Goal: Task Accomplishment & Management: Manage account settings

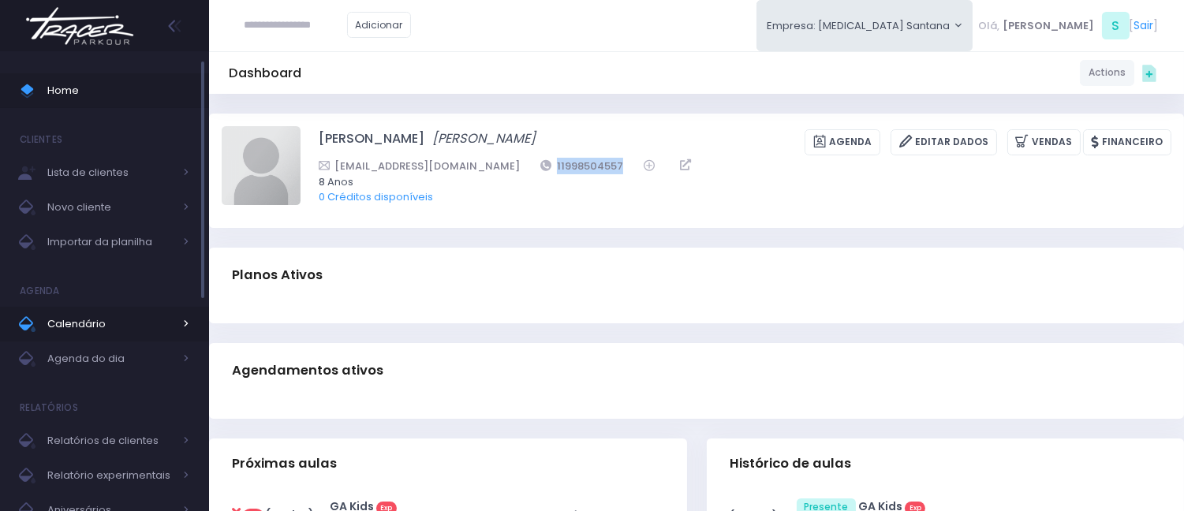
click at [106, 312] on link "Calendário" at bounding box center [104, 324] width 209 height 35
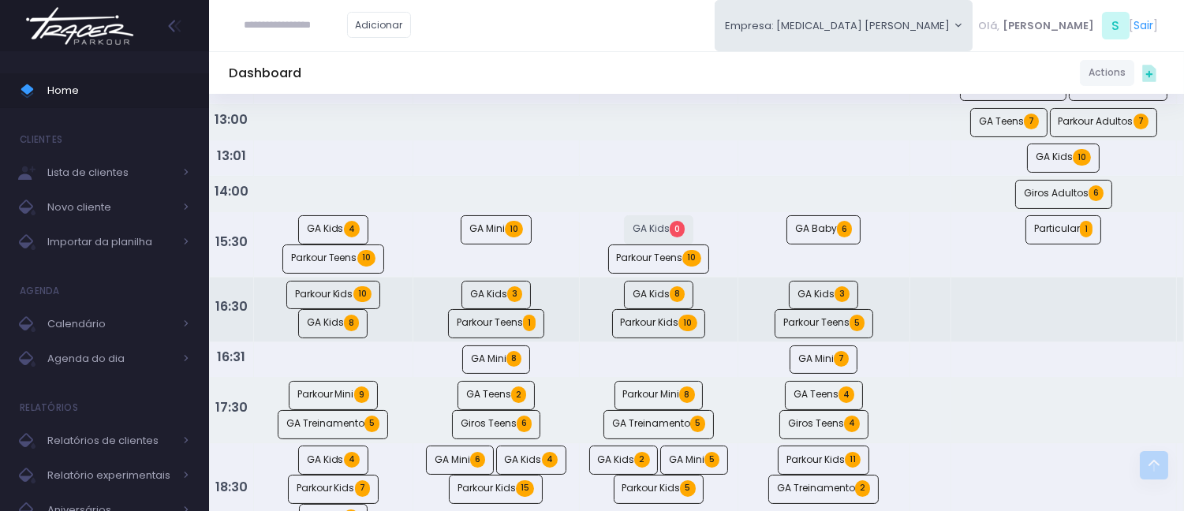
scroll to position [438, 0]
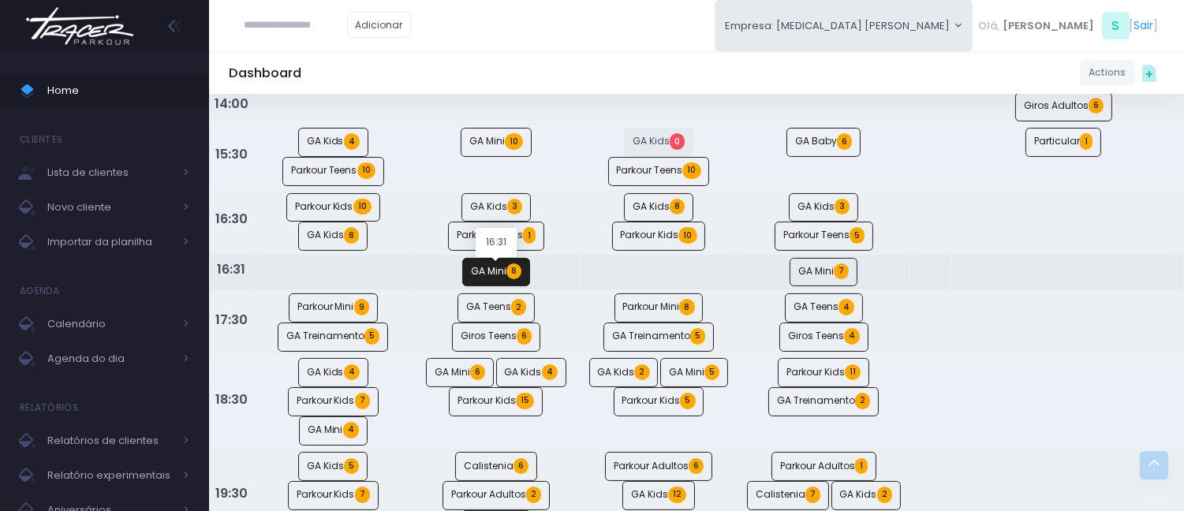
click at [515, 277] on span "8" at bounding box center [513, 271] width 15 height 16
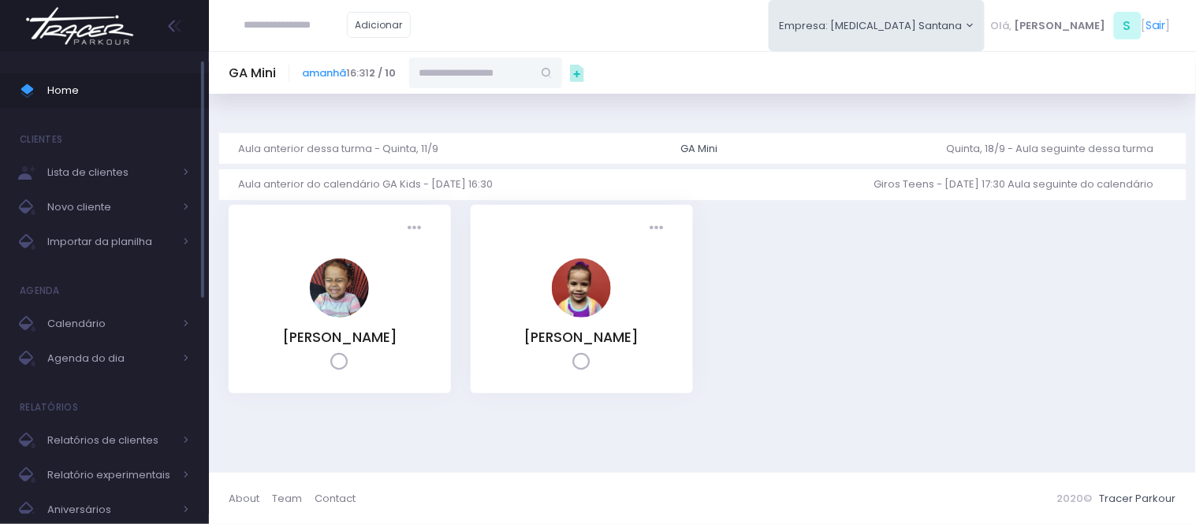
click at [98, 96] on span "Home" at bounding box center [118, 90] width 142 height 21
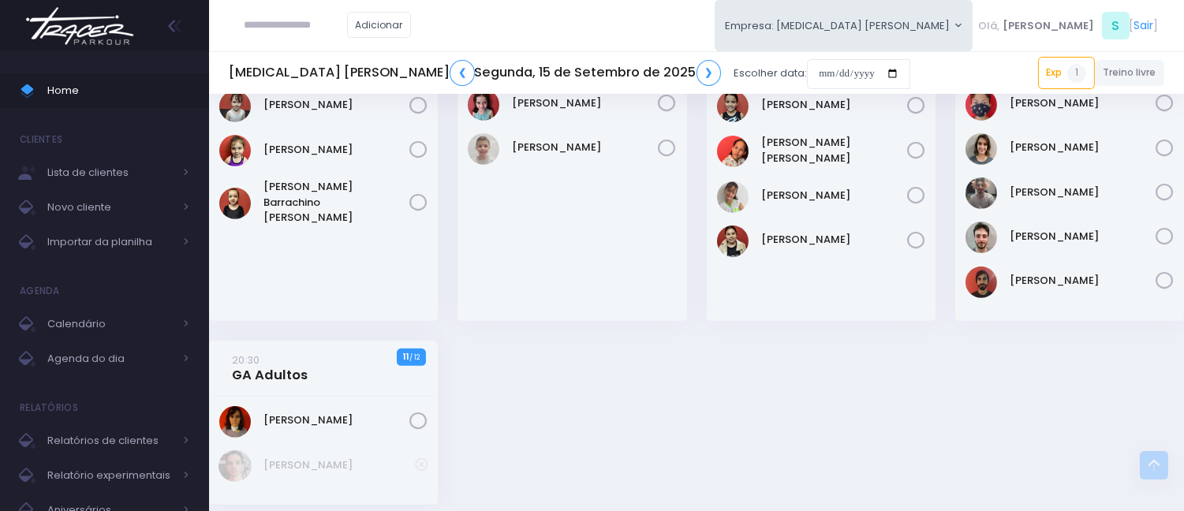
scroll to position [1226, 0]
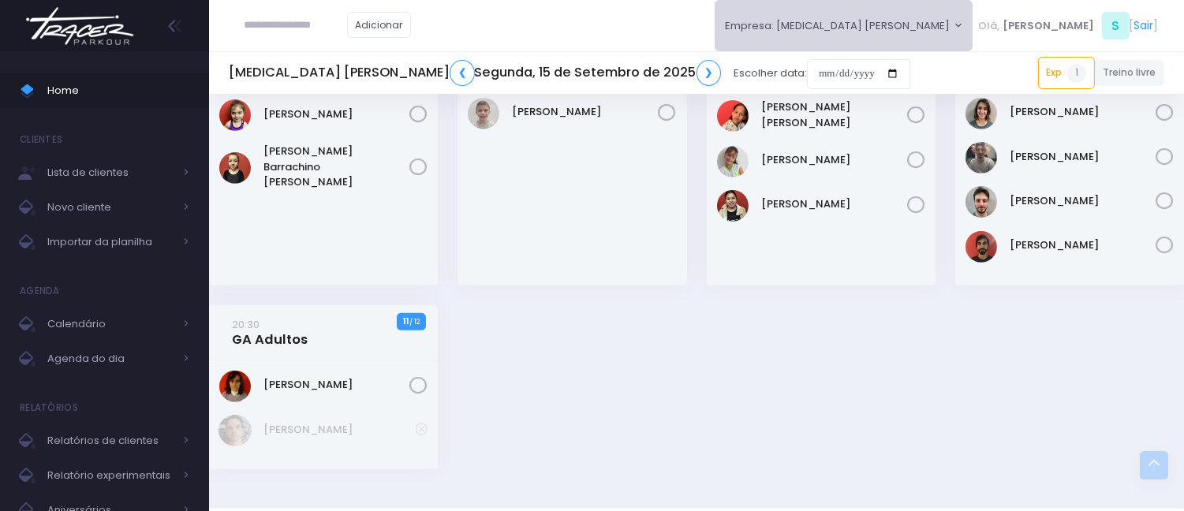
click at [934, 24] on button "Empresa: [MEDICAL_DATA] [PERSON_NAME]" at bounding box center [843, 25] width 259 height 51
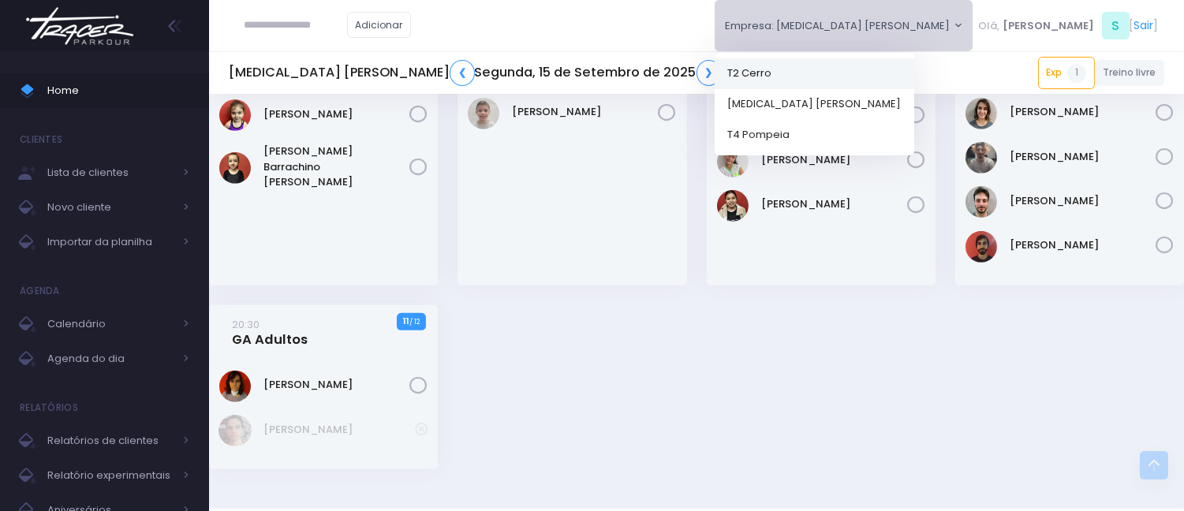
click at [914, 77] on link "T2 Cerro" at bounding box center [813, 73] width 199 height 31
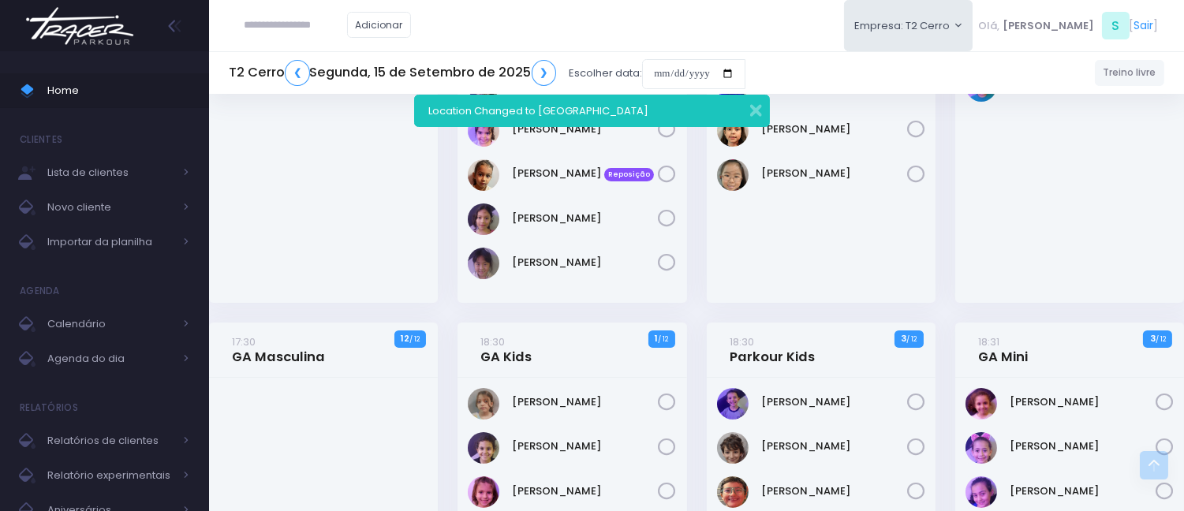
scroll to position [304, 0]
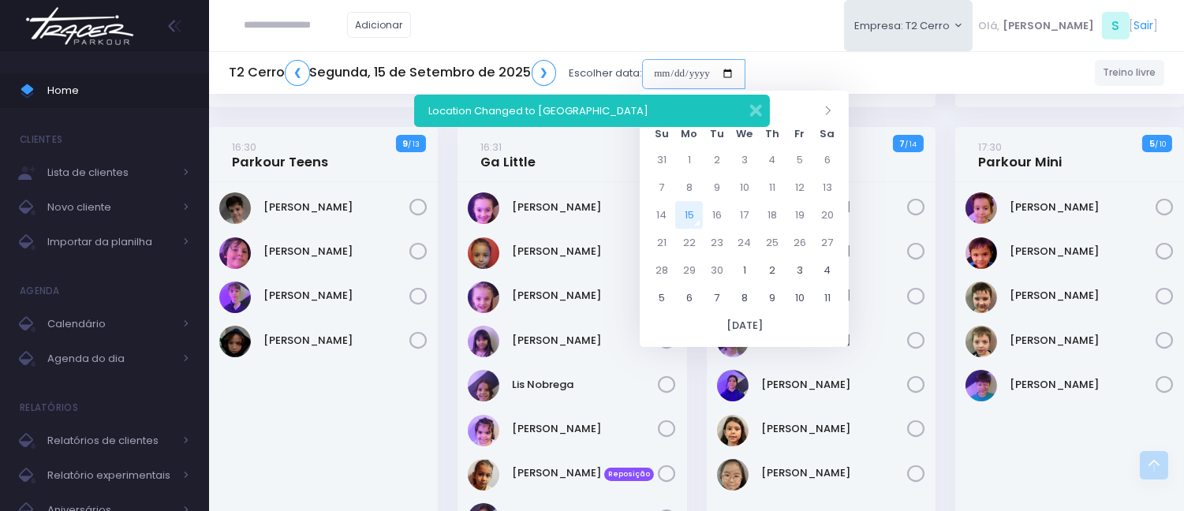
click at [642, 66] on input "date" at bounding box center [693, 74] width 103 height 30
click at [818, 184] on td "13" at bounding box center [827, 187] width 28 height 28
type input "**********"
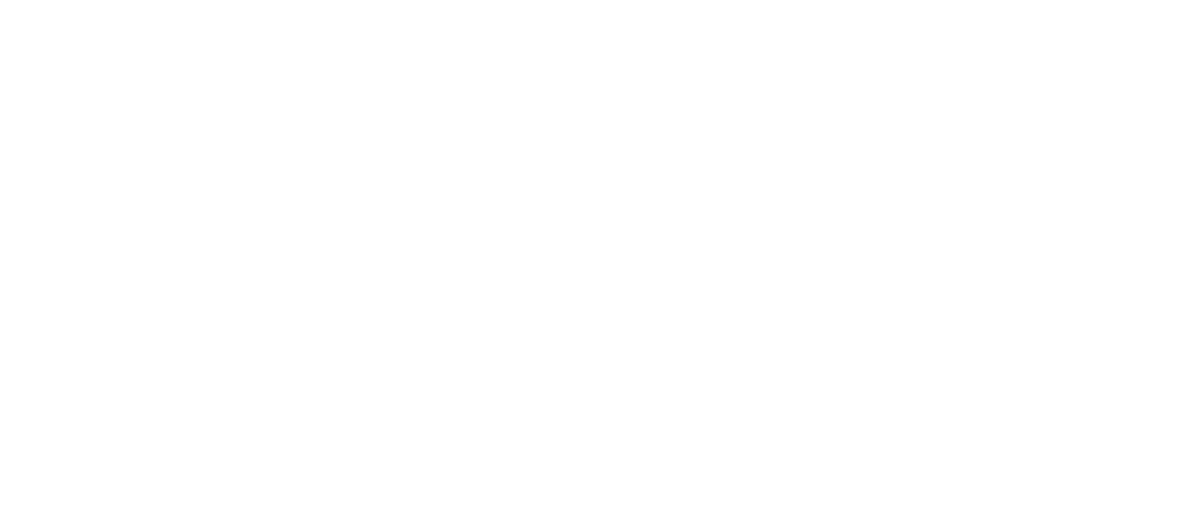
click at [0, 0] on html at bounding box center [0, 0] width 0 height 0
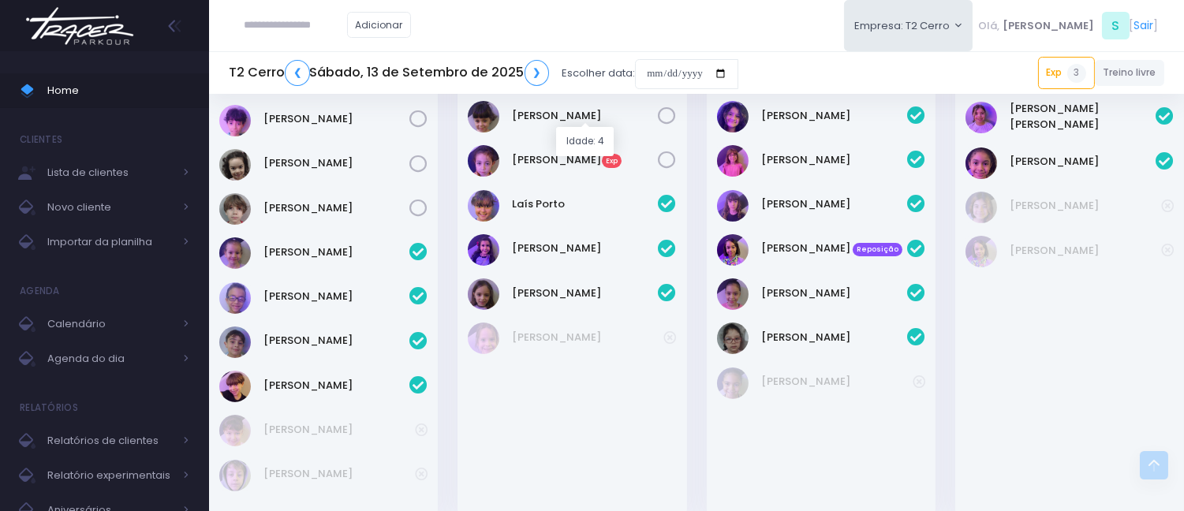
scroll to position [840, 0]
click at [641, 75] on input "date" at bounding box center [686, 74] width 103 height 30
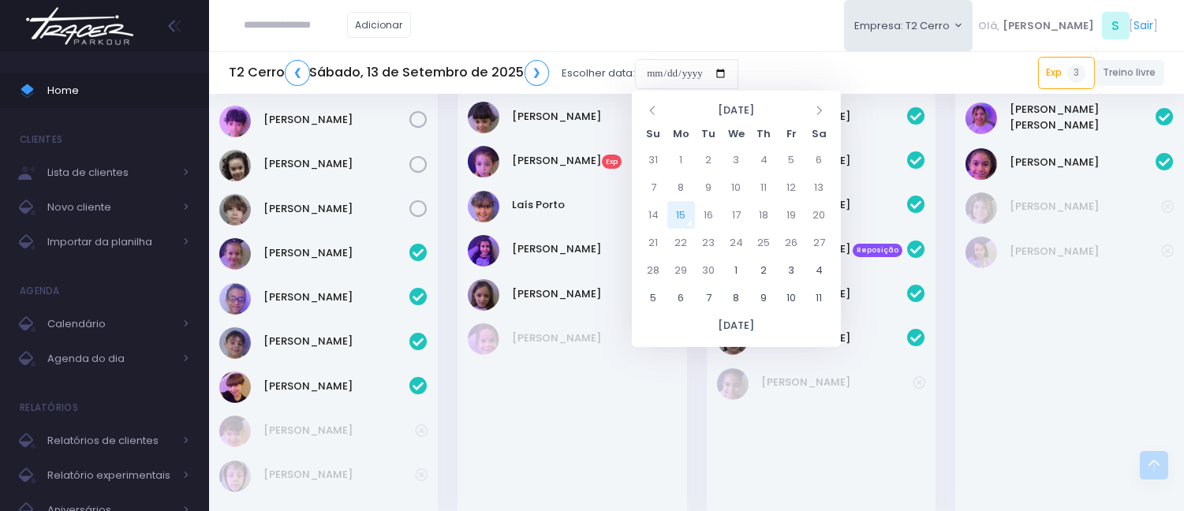
click at [598, 453] on div "Cora Mathias" at bounding box center [571, 236] width 229 height 557
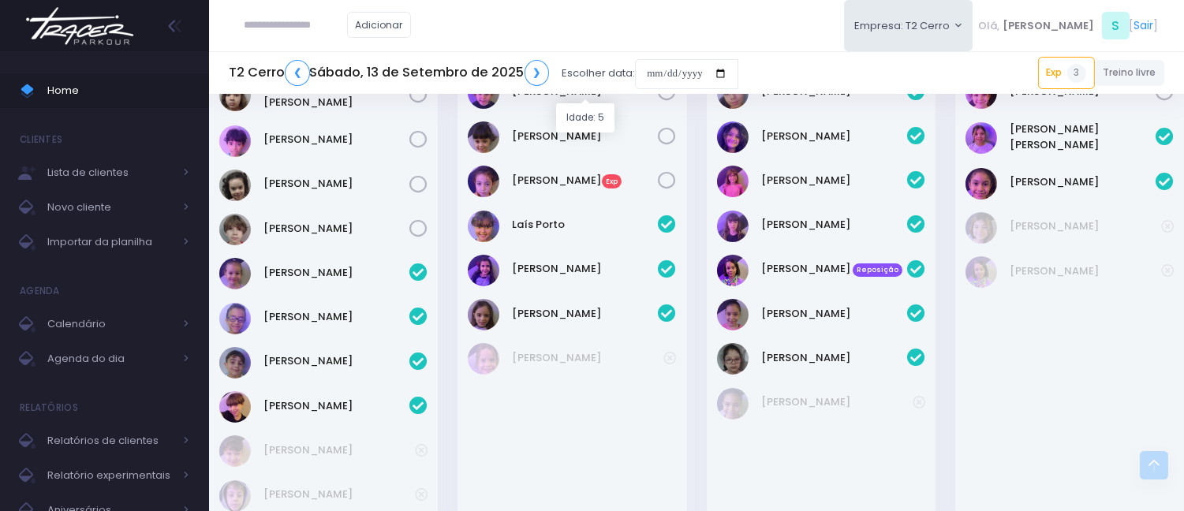
scroll to position [789, 0]
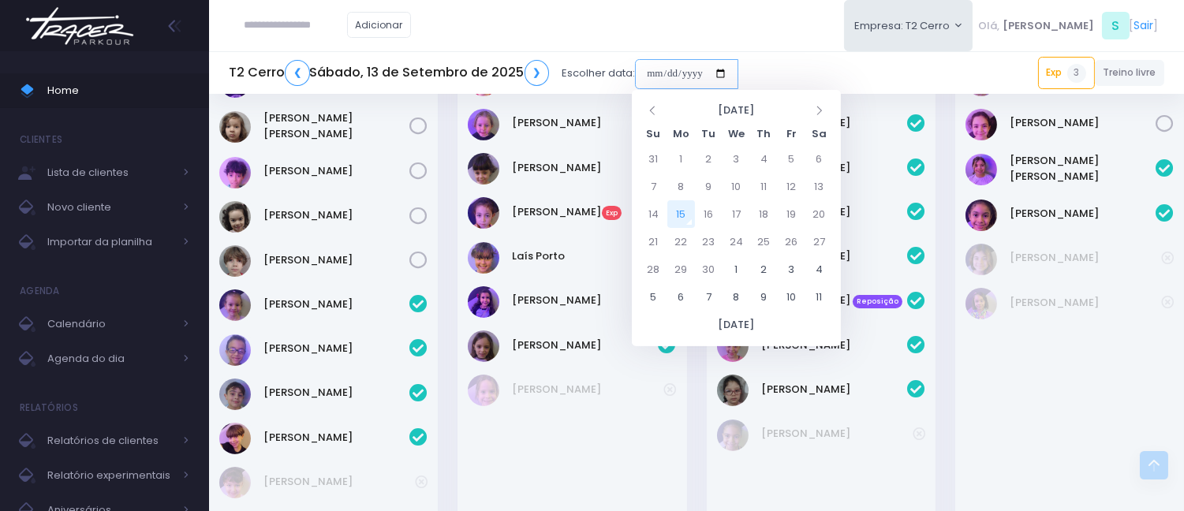
click at [643, 71] on input "date" at bounding box center [686, 74] width 103 height 30
click at [937, 6] on button "Empresa: T2 Cerro" at bounding box center [908, 25] width 129 height 51
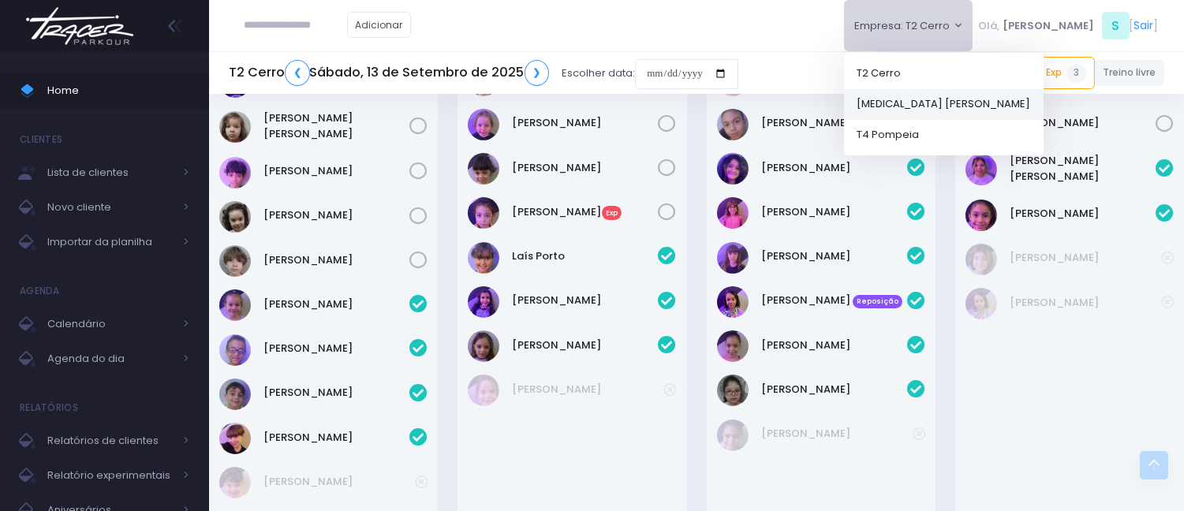
click at [963, 110] on link "[MEDICAL_DATA] [PERSON_NAME]" at bounding box center [943, 103] width 199 height 31
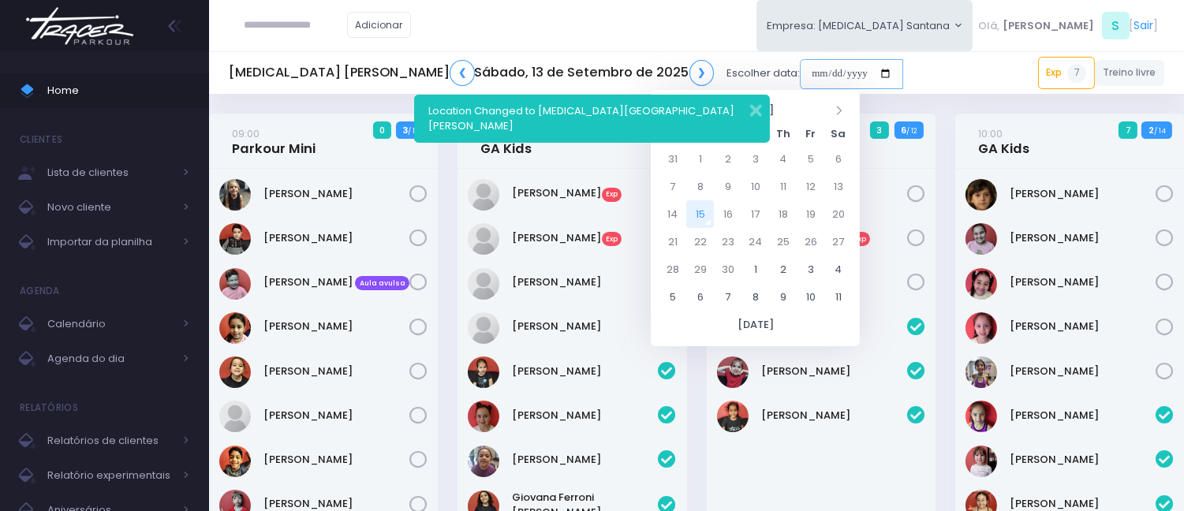
click at [800, 76] on input "date" at bounding box center [851, 74] width 103 height 30
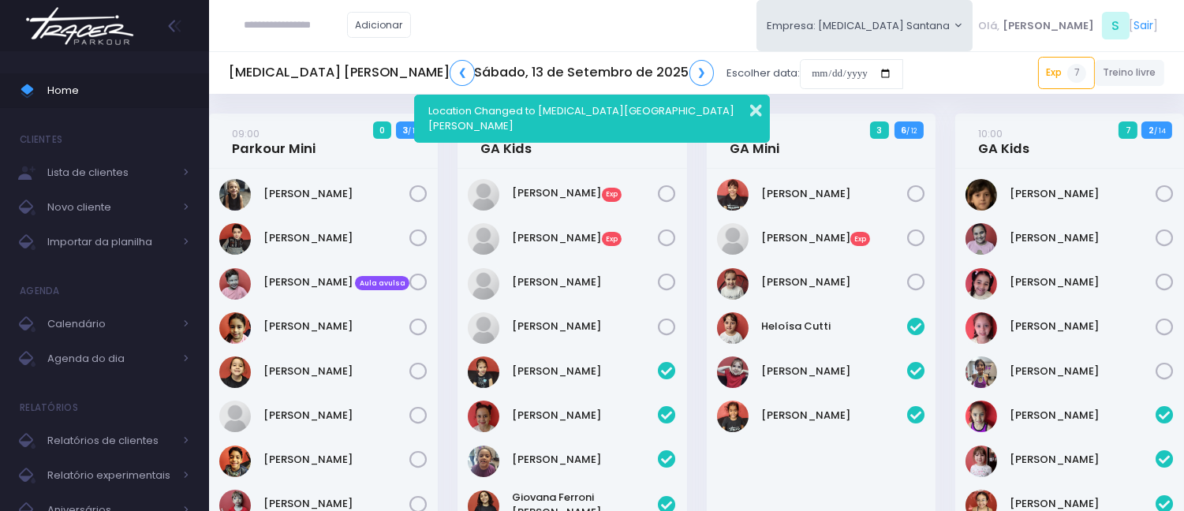
click at [753, 108] on button "button" at bounding box center [745, 108] width 32 height 18
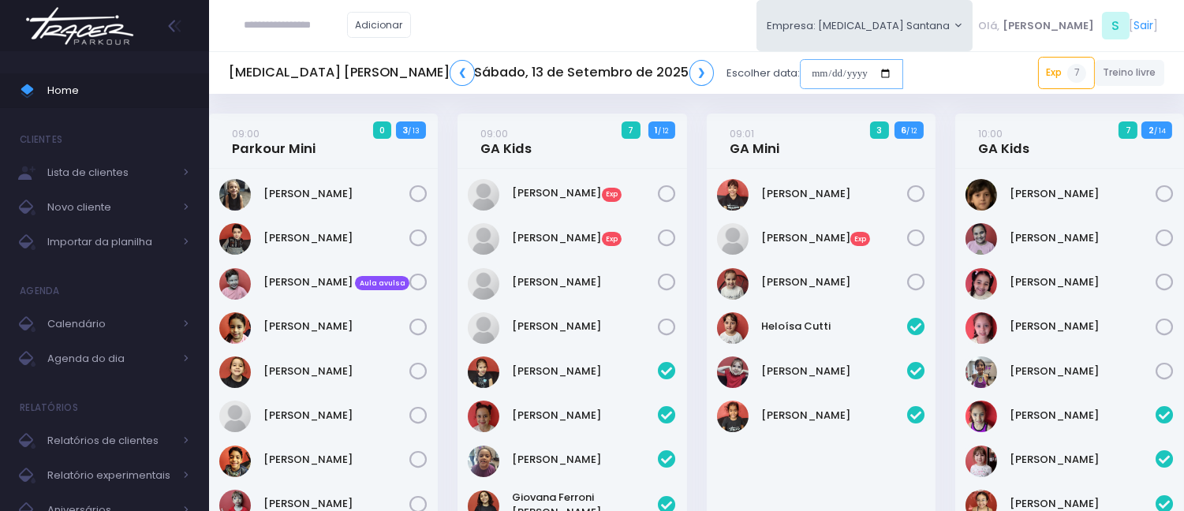
click at [800, 74] on input "date" at bounding box center [851, 74] width 103 height 30
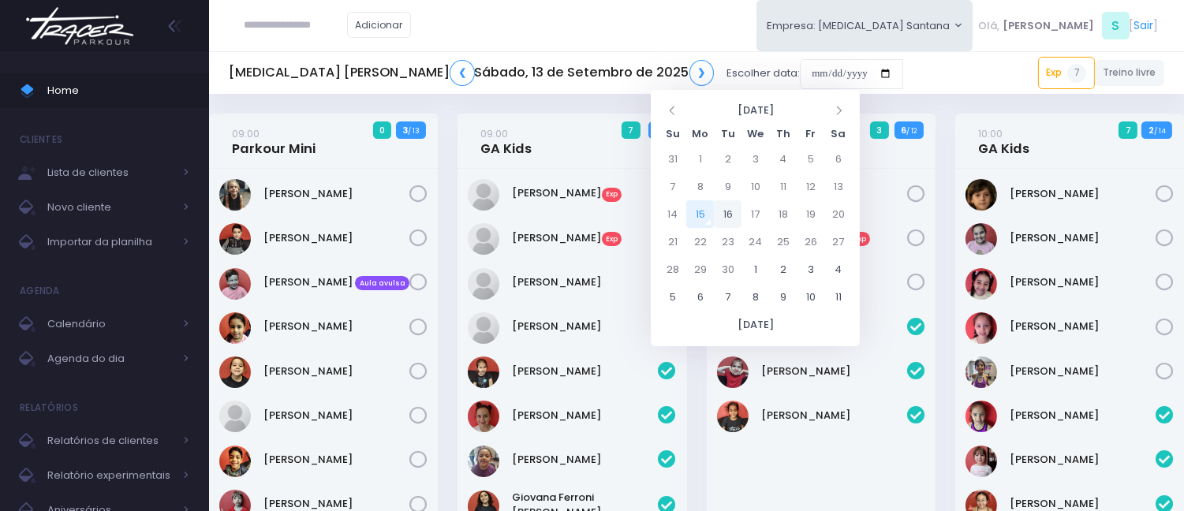
click at [730, 222] on td "16" at bounding box center [728, 214] width 28 height 28
type input "**********"
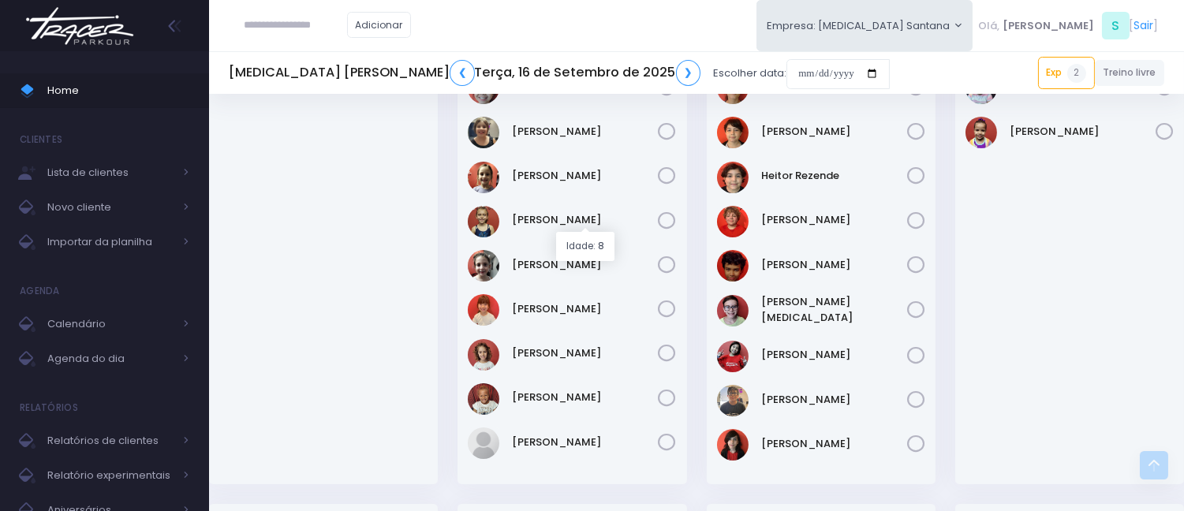
scroll to position [88, 0]
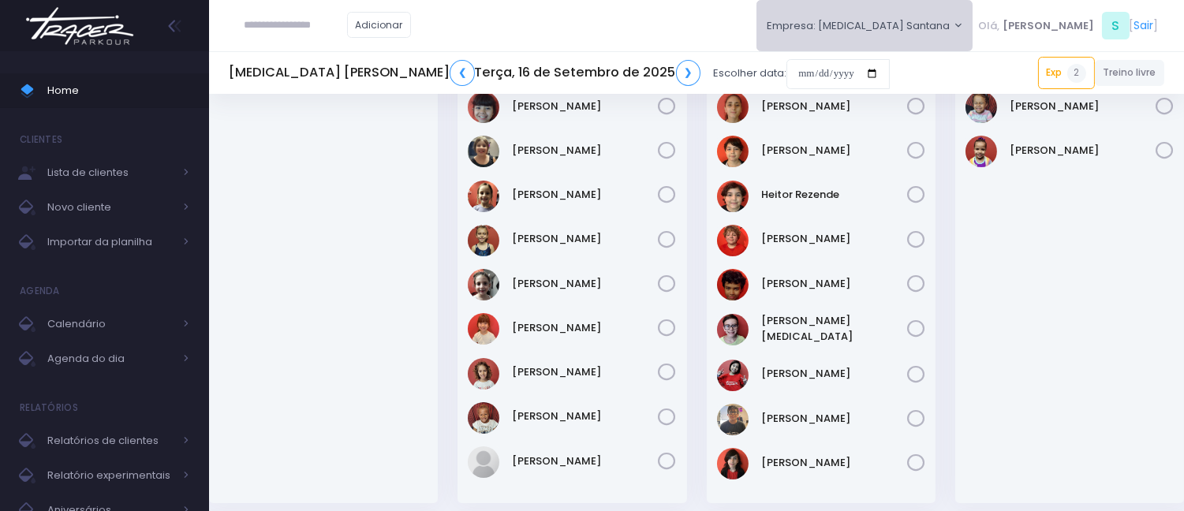
click at [887, 21] on button "Empresa: [MEDICAL_DATA] Santana" at bounding box center [864, 25] width 217 height 51
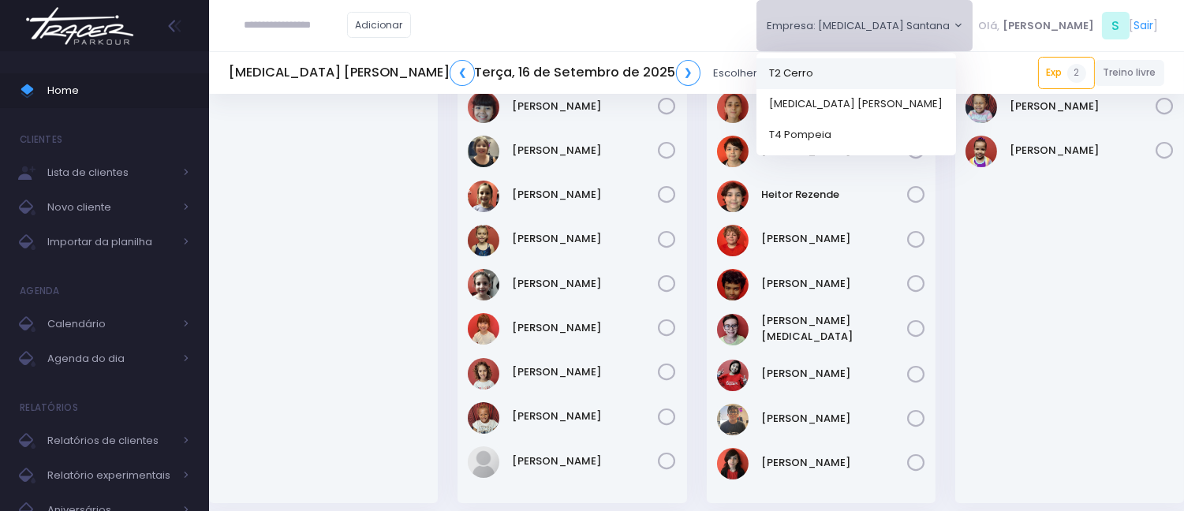
click at [924, 66] on link "T2 Cerro" at bounding box center [855, 73] width 199 height 31
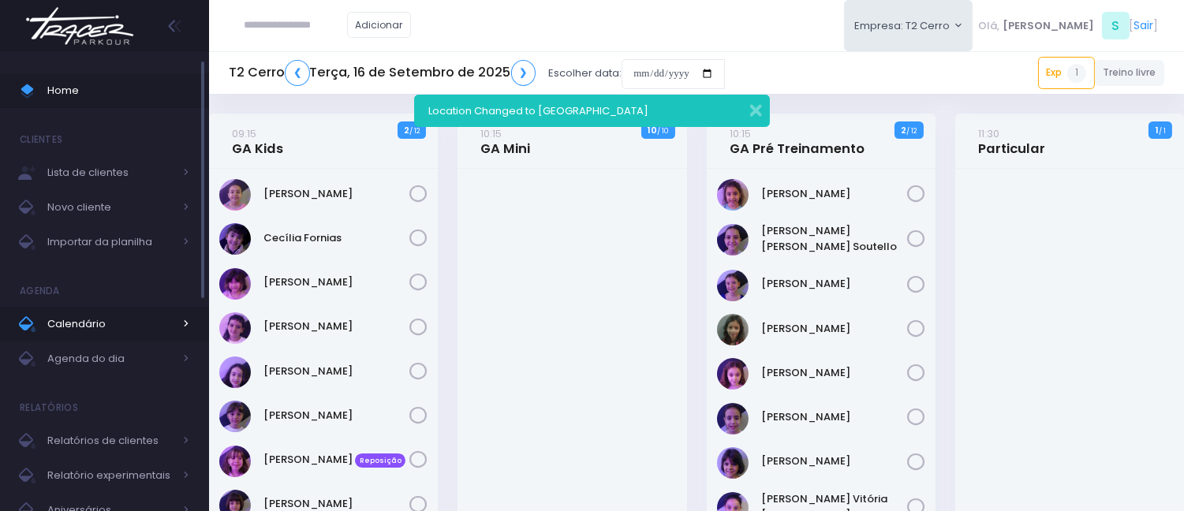
click at [93, 328] on span "Calendário" at bounding box center [110, 324] width 126 height 21
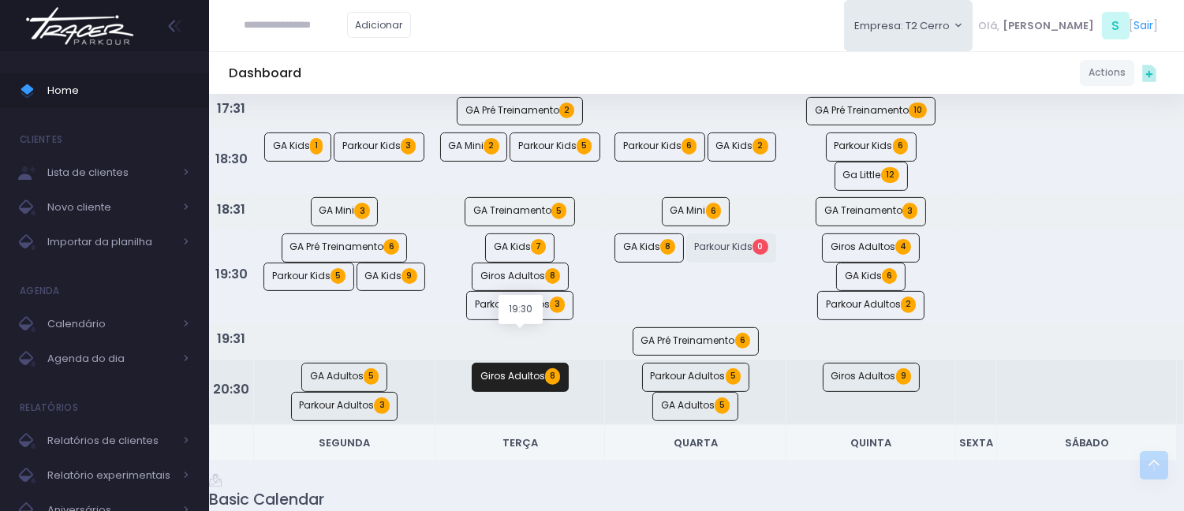
scroll to position [1051, 0]
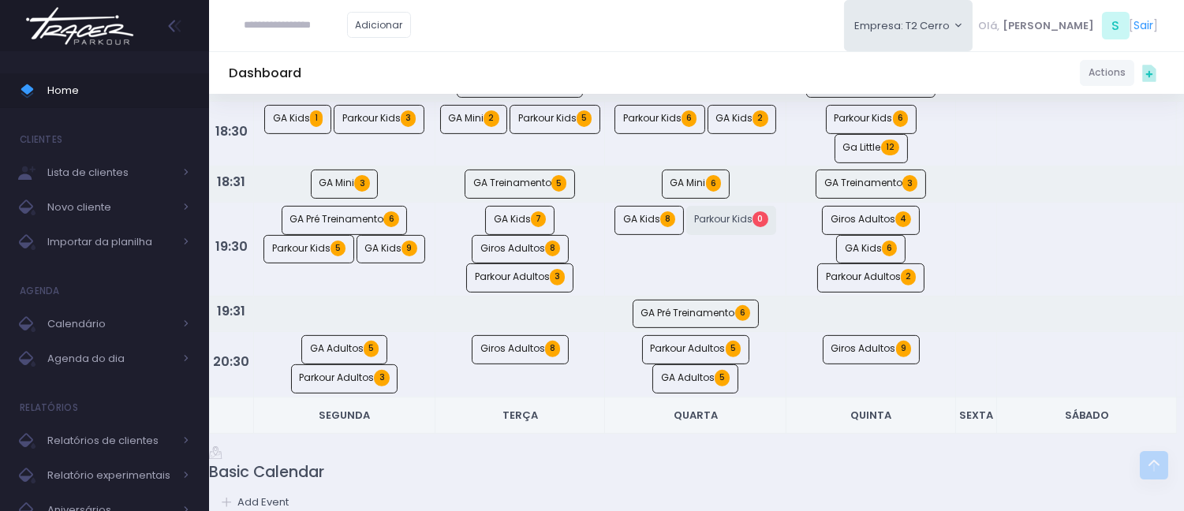
click at [278, 25] on input "text" at bounding box center [295, 25] width 103 height 30
paste input "**********"
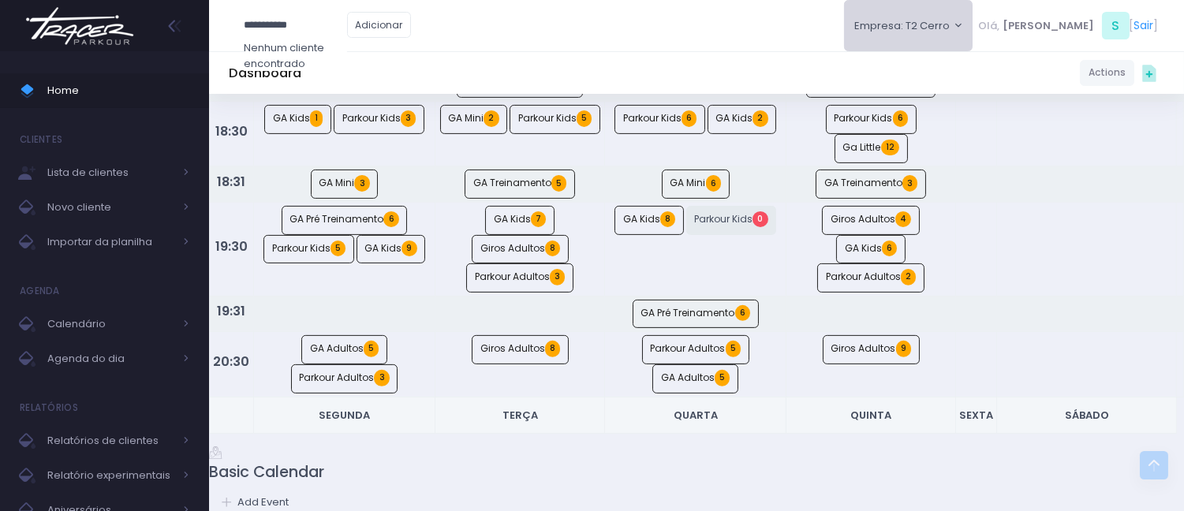
type input "**********"
click at [958, 29] on button "Empresa: T2 Cerro" at bounding box center [908, 25] width 129 height 51
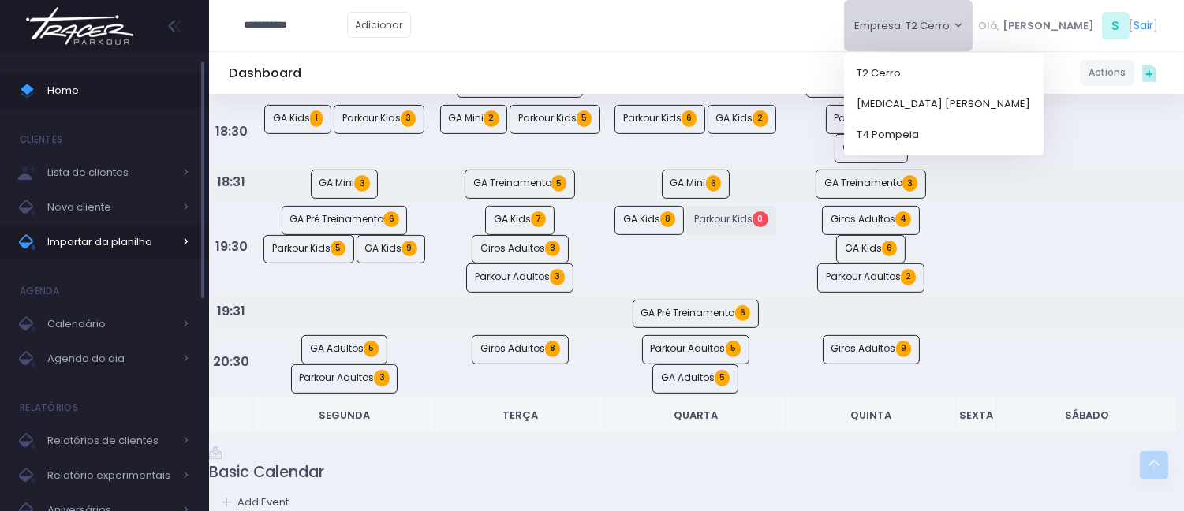
click at [125, 229] on link "Importar da planilha" at bounding box center [104, 242] width 209 height 35
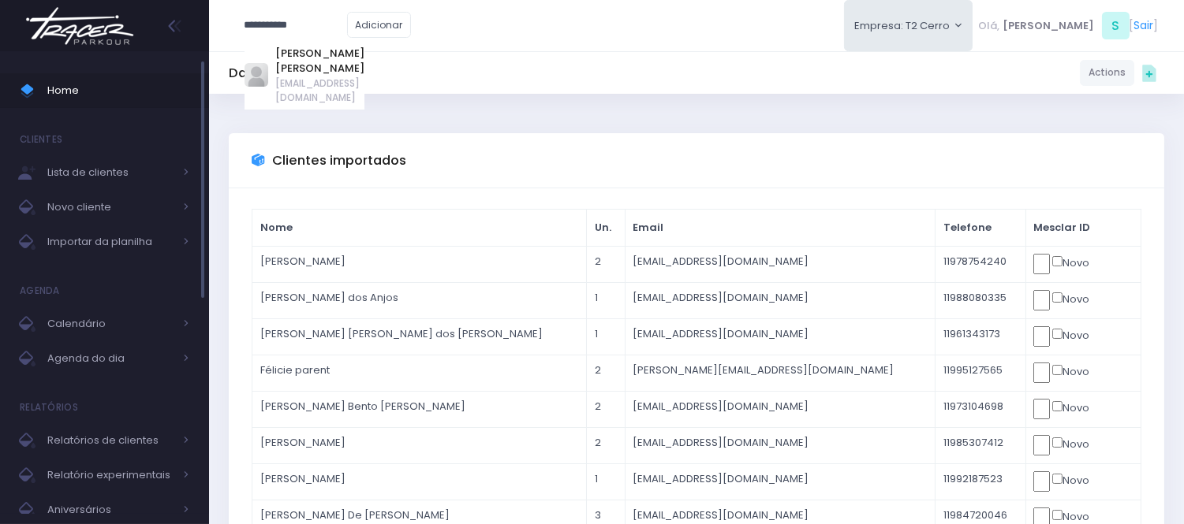
type input "**********"
click at [151, 91] on span "Home" at bounding box center [118, 90] width 142 height 21
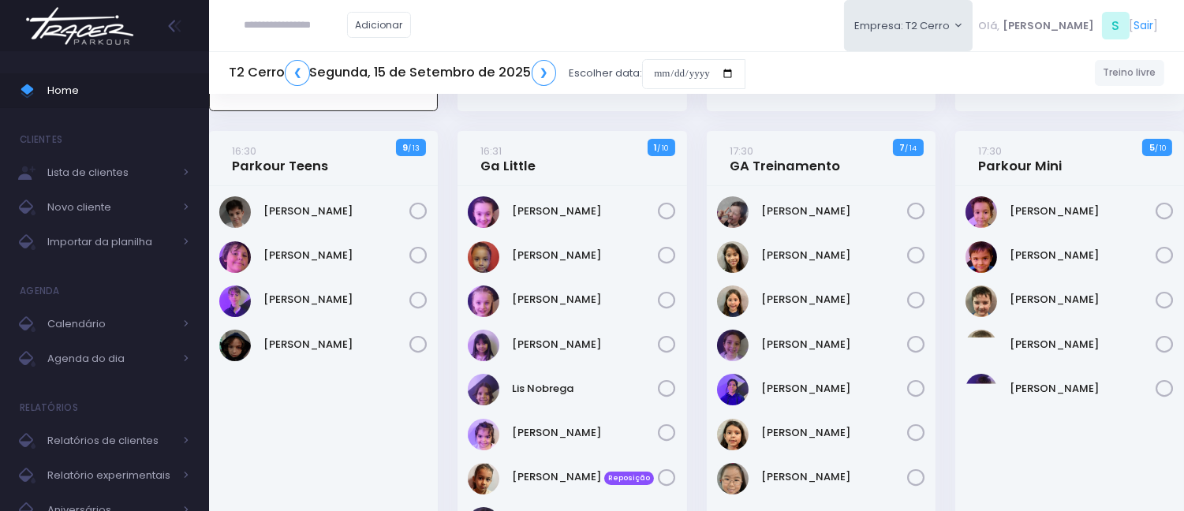
scroll to position [552, 0]
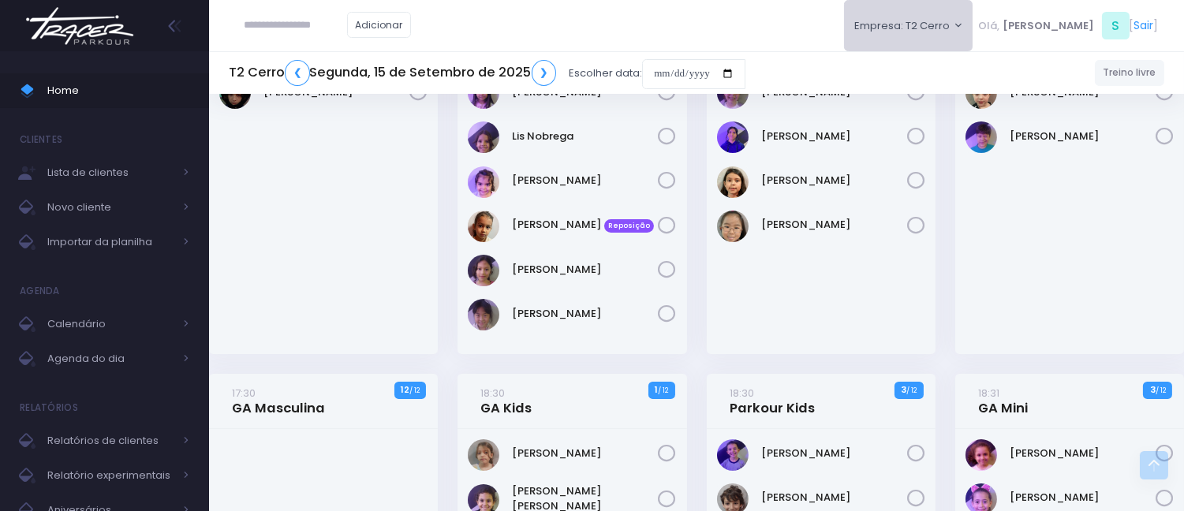
click at [973, 24] on button "Empresa: T2 Cerro" at bounding box center [908, 25] width 129 height 51
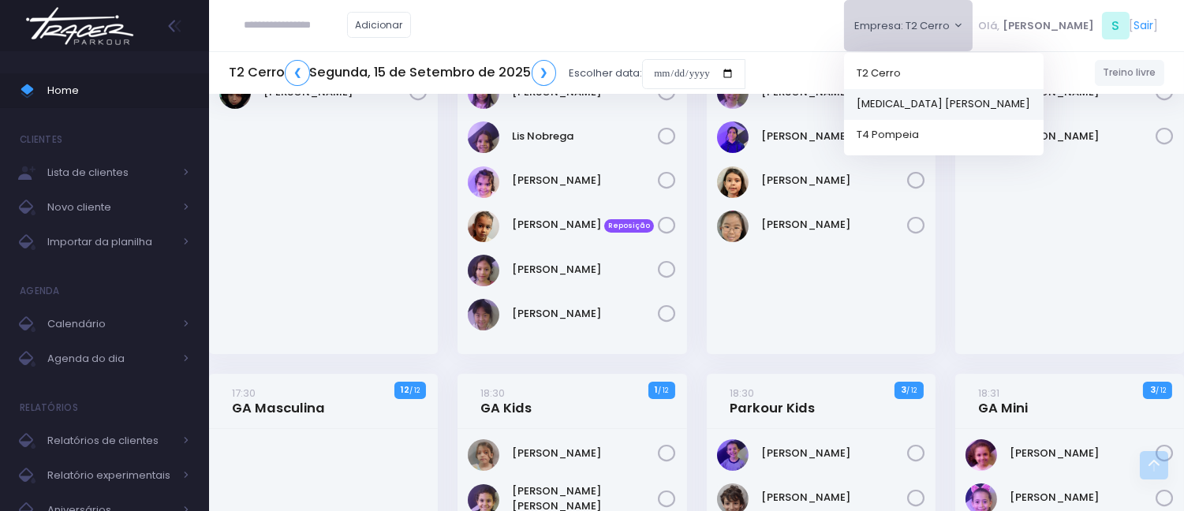
click at [928, 96] on link "[MEDICAL_DATA] [PERSON_NAME]" at bounding box center [943, 103] width 199 height 31
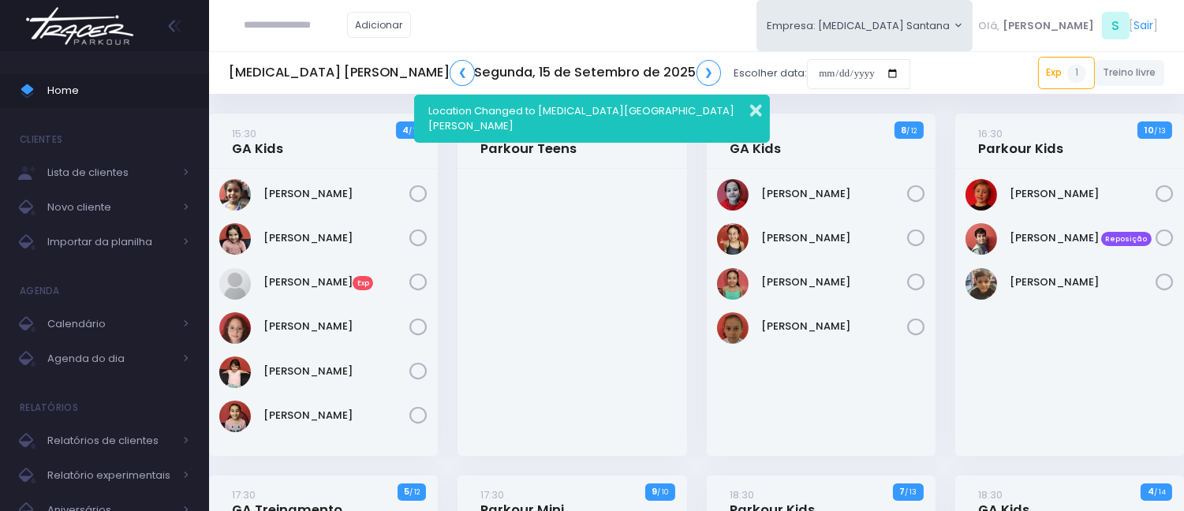
click at [750, 114] on button "button" at bounding box center [745, 108] width 32 height 18
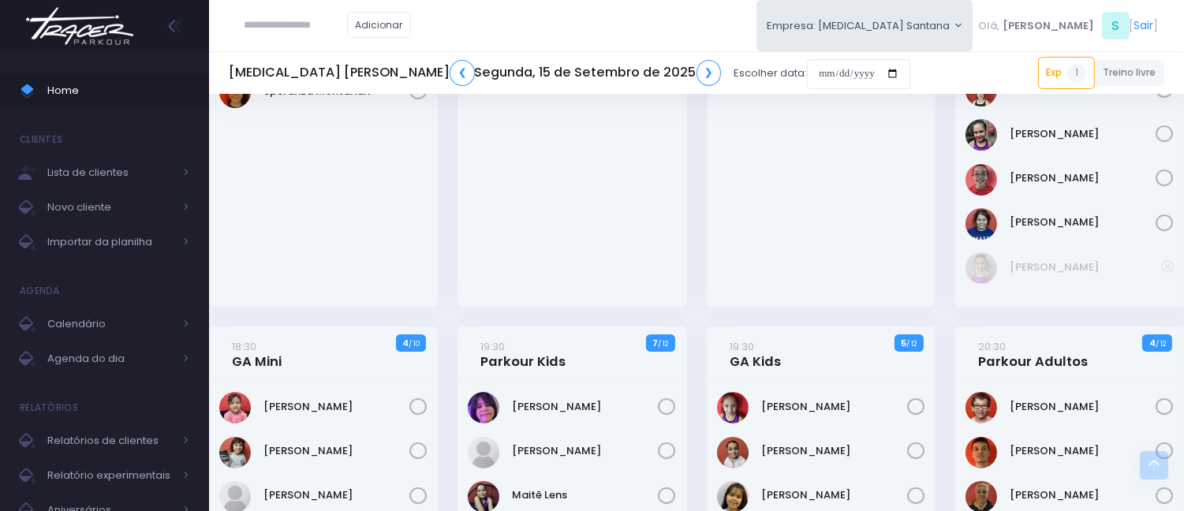
scroll to position [700, 0]
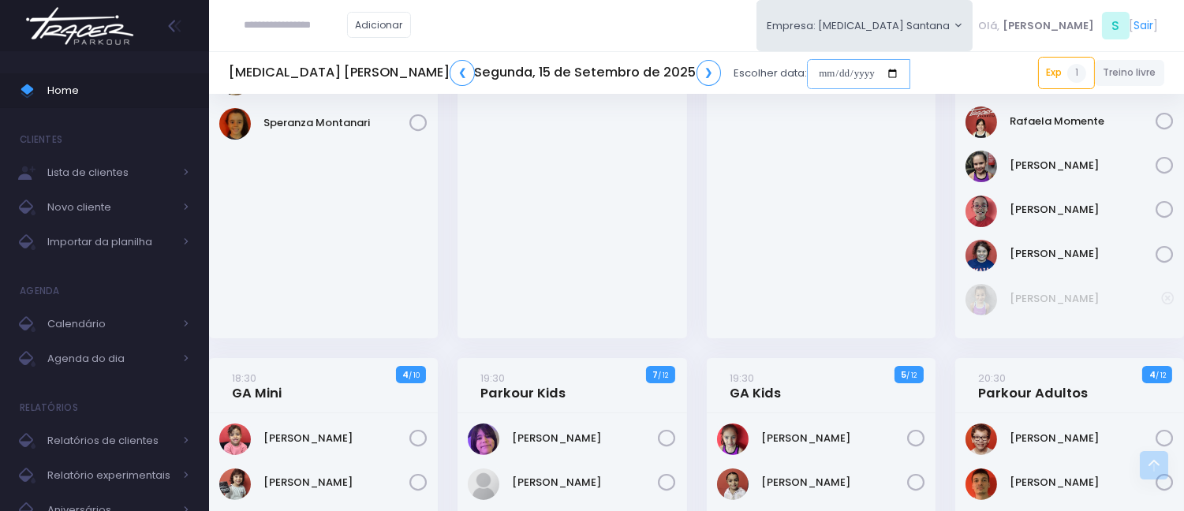
click at [807, 69] on input "date" at bounding box center [858, 74] width 103 height 30
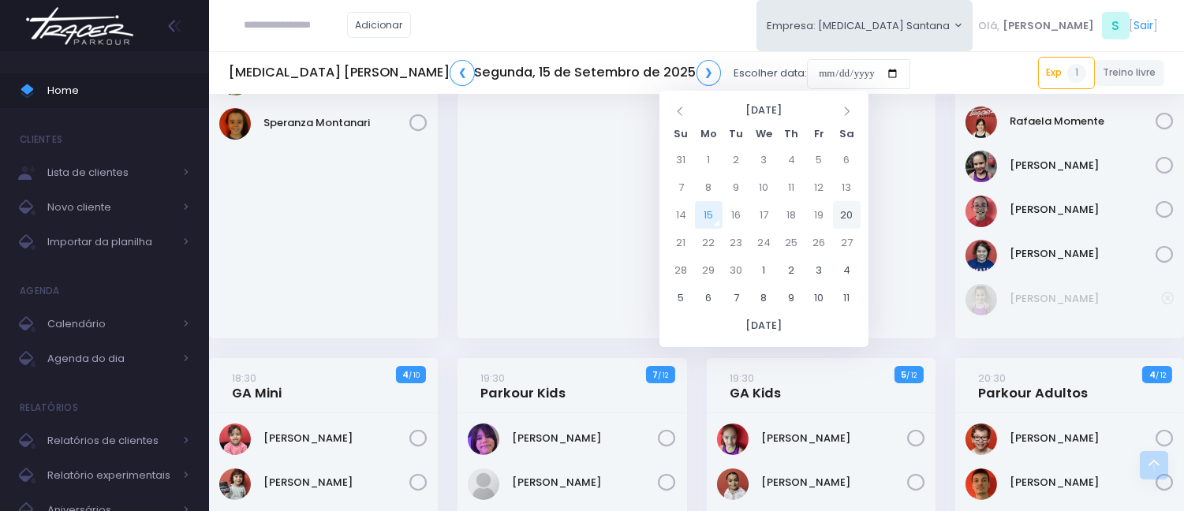
click at [849, 213] on td "20" at bounding box center [847, 215] width 28 height 28
type input "**********"
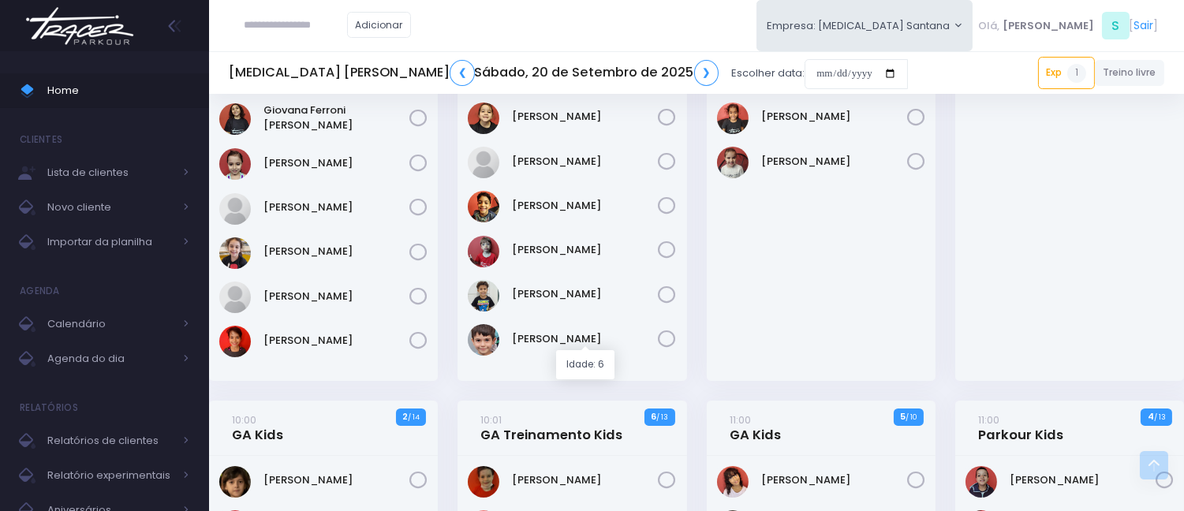
scroll to position [175, 0]
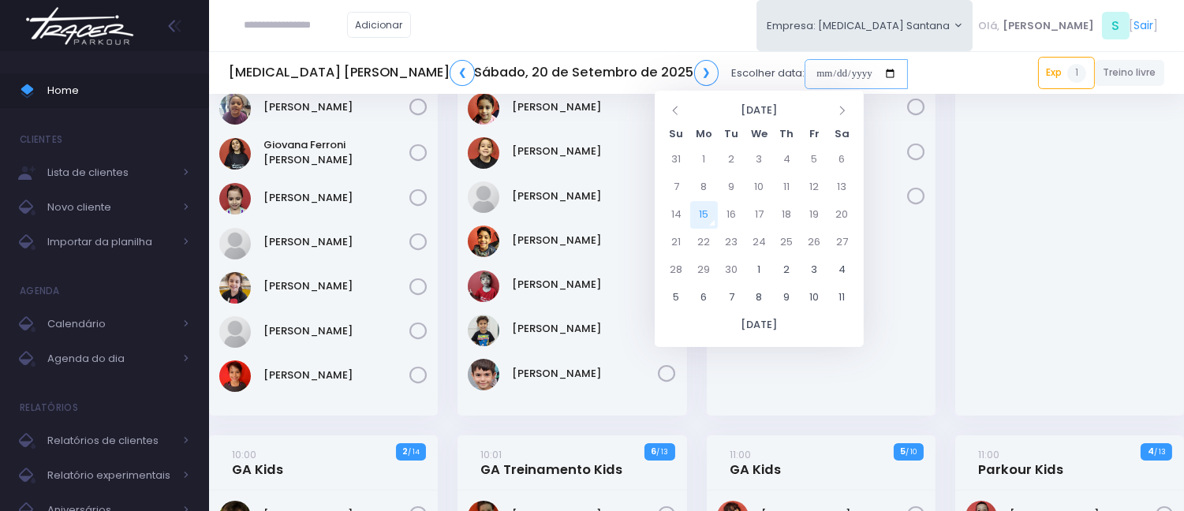
click at [804, 68] on input "date" at bounding box center [855, 74] width 103 height 30
click at [757, 217] on td "17" at bounding box center [759, 215] width 28 height 28
type input "**********"
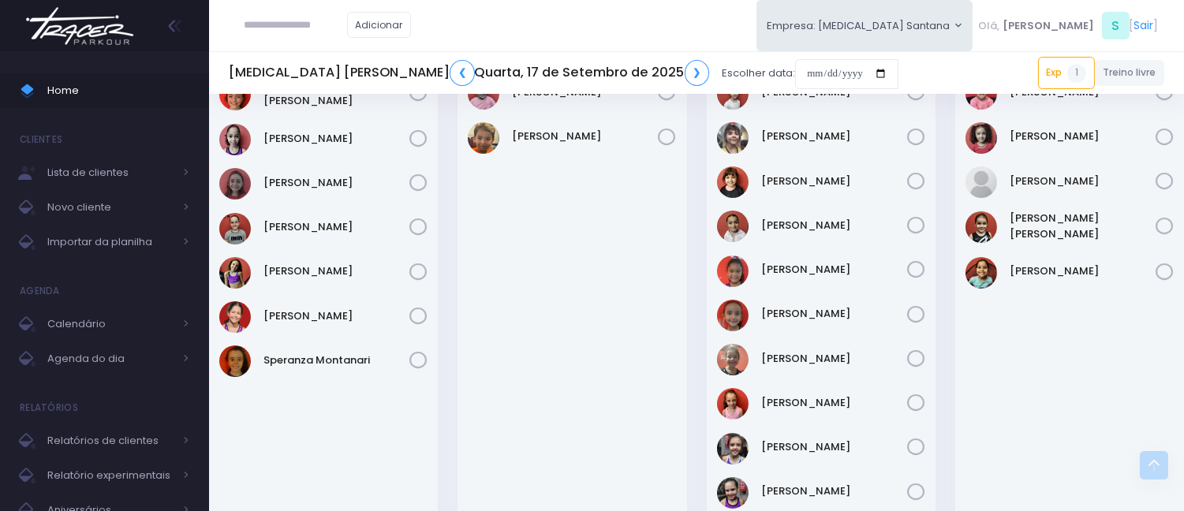
scroll to position [553, 0]
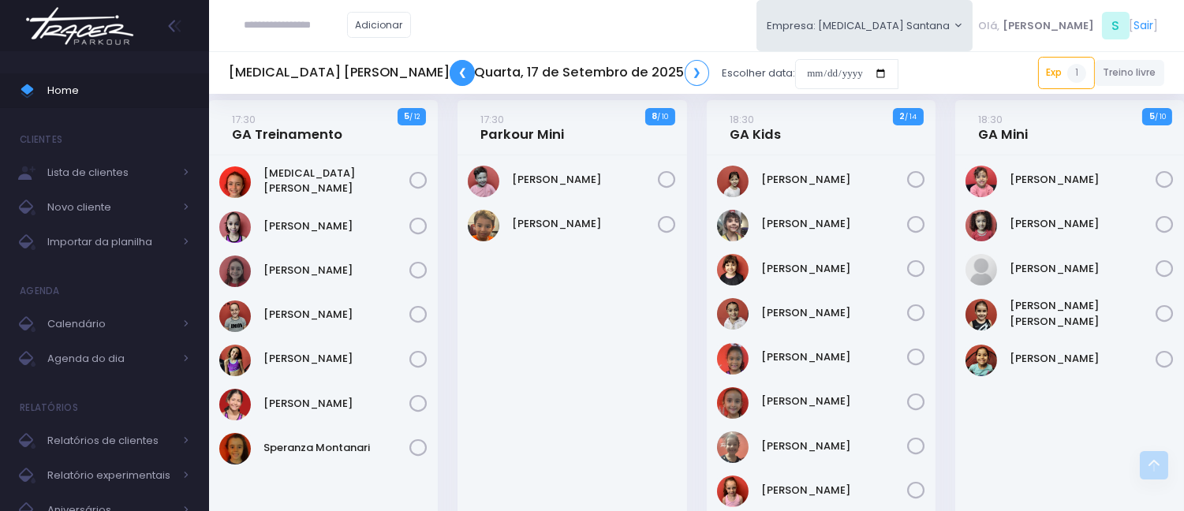
click at [449, 72] on link "❮" at bounding box center [461, 73] width 25 height 26
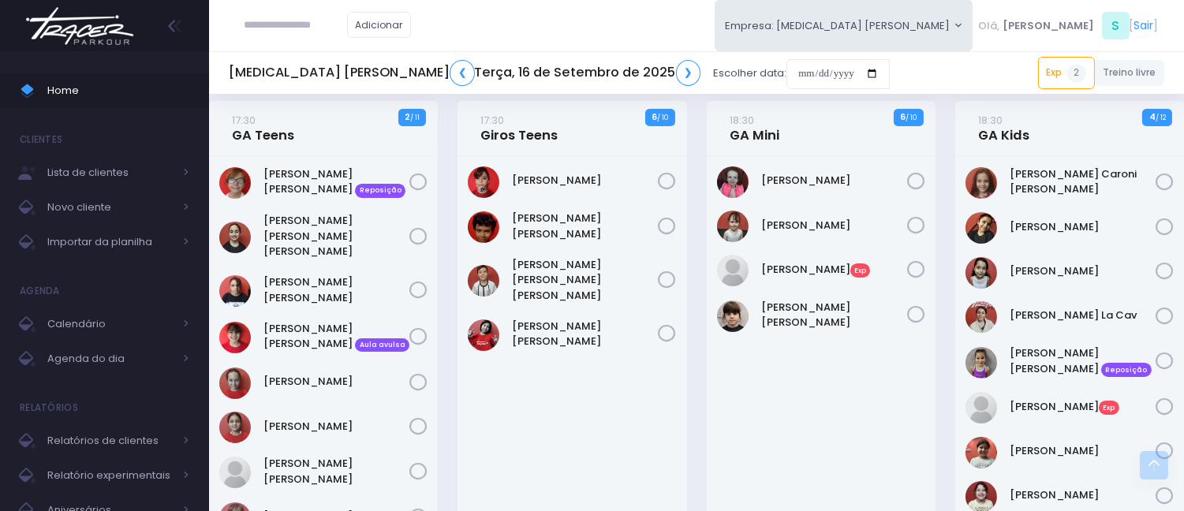
scroll to position [525, 0]
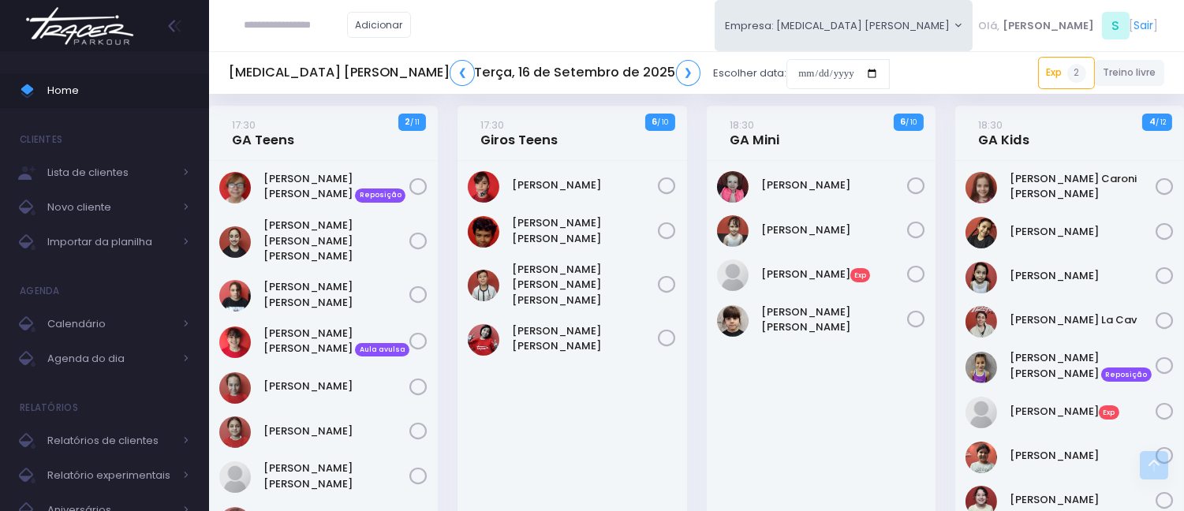
paste input "**********"
type input "**********"
click at [608, 404] on div "Frederico Piai" at bounding box center [571, 392] width 229 height 462
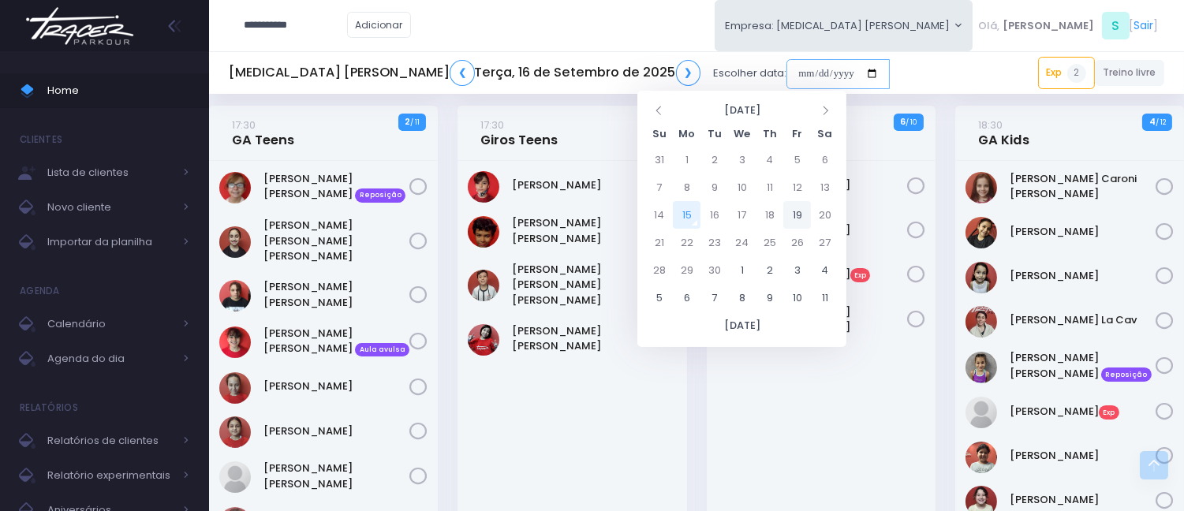
drag, startPoint x: 647, startPoint y: 68, endPoint x: 789, endPoint y: 216, distance: 205.2
click at [786, 69] on input "date" at bounding box center [837, 74] width 103 height 30
click at [833, 214] on td "20" at bounding box center [825, 215] width 28 height 28
type input "**********"
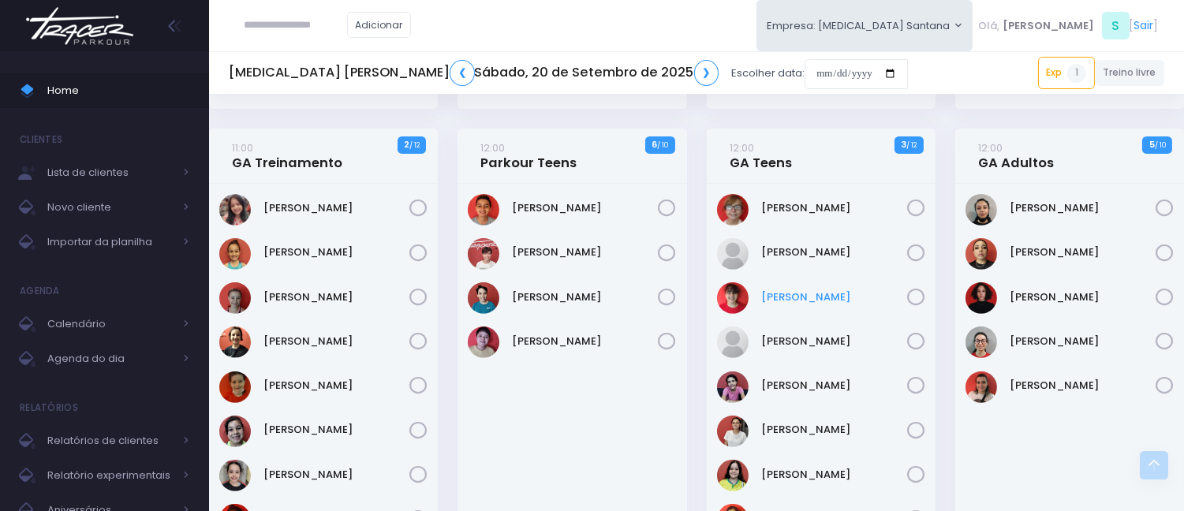
scroll to position [1139, 0]
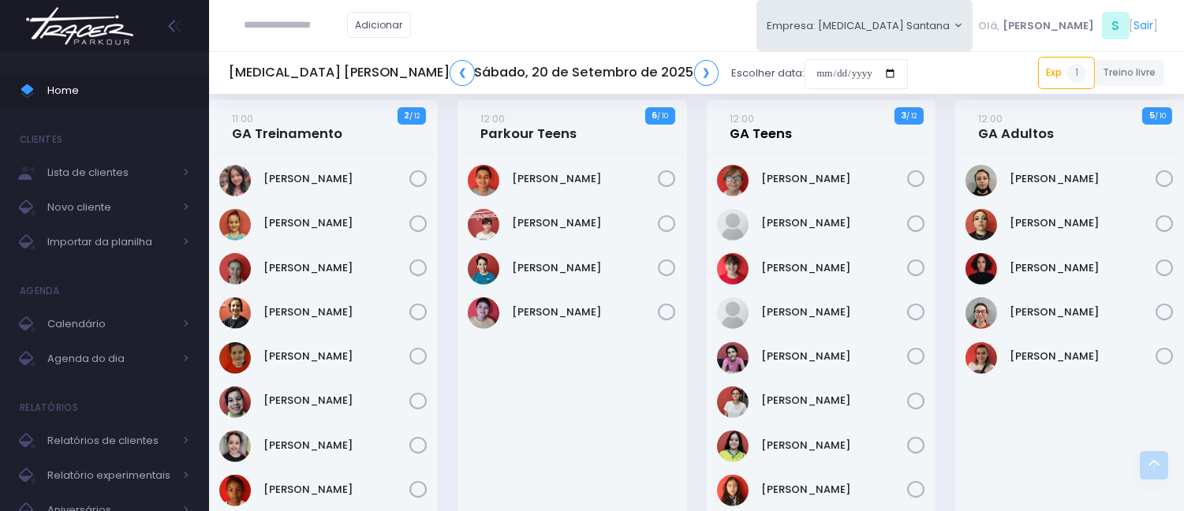
click at [769, 140] on link "12:00 GA Teens" at bounding box center [760, 126] width 62 height 32
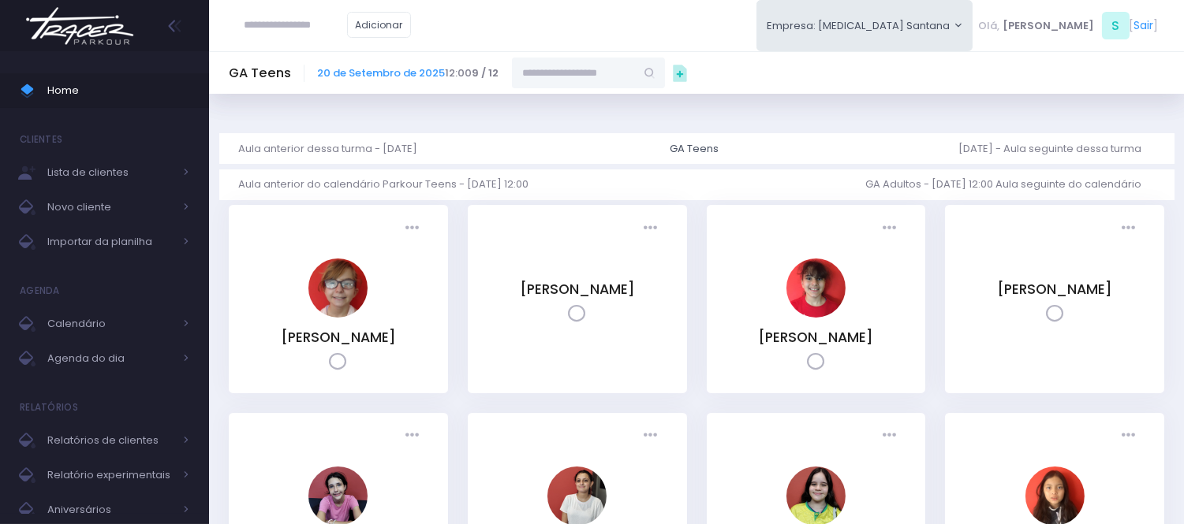
click at [565, 71] on input "text" at bounding box center [573, 73] width 123 height 30
paste input "**********"
click at [550, 107] on link "[PERSON_NAME]" at bounding box center [588, 101] width 91 height 16
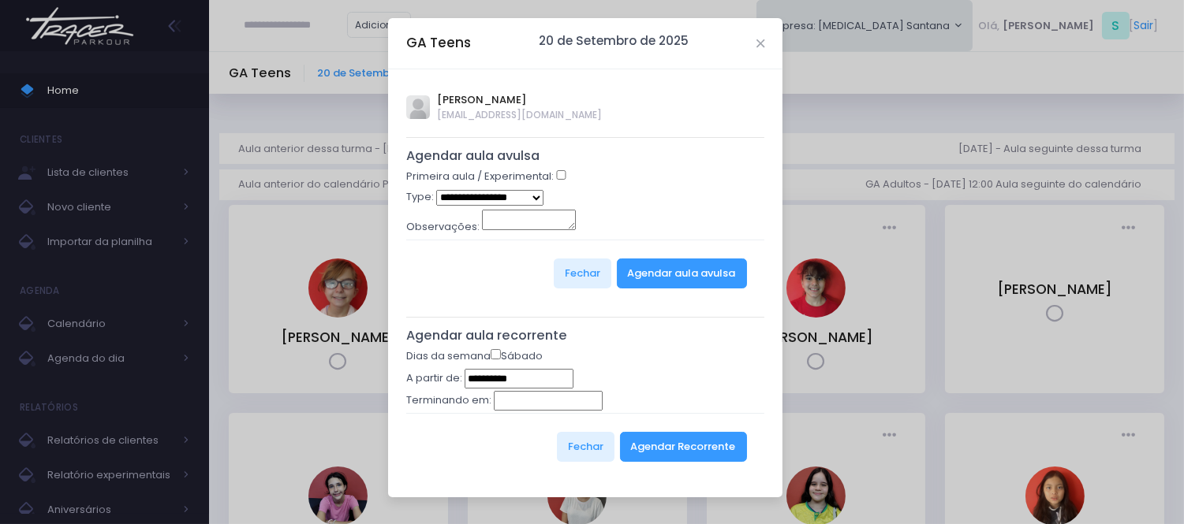
type input "**********"
click at [554, 174] on div "Primeira aula / Experimental:" at bounding box center [585, 179] width 359 height 21
select select "*"
click at [637, 278] on button "Agendar aula avulsa" at bounding box center [682, 274] width 130 height 30
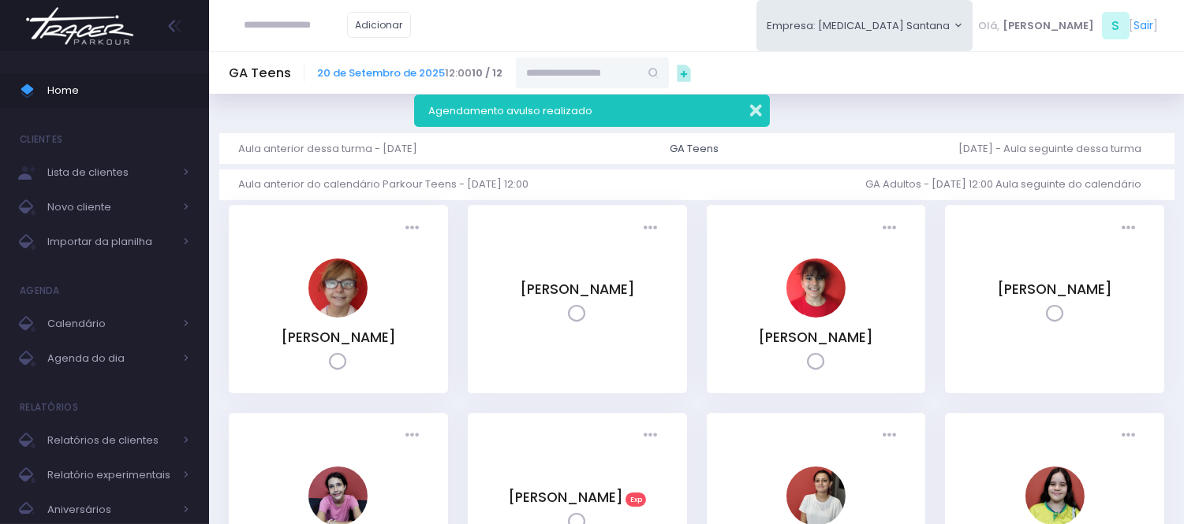
click at [751, 103] on button "button" at bounding box center [745, 108] width 32 height 18
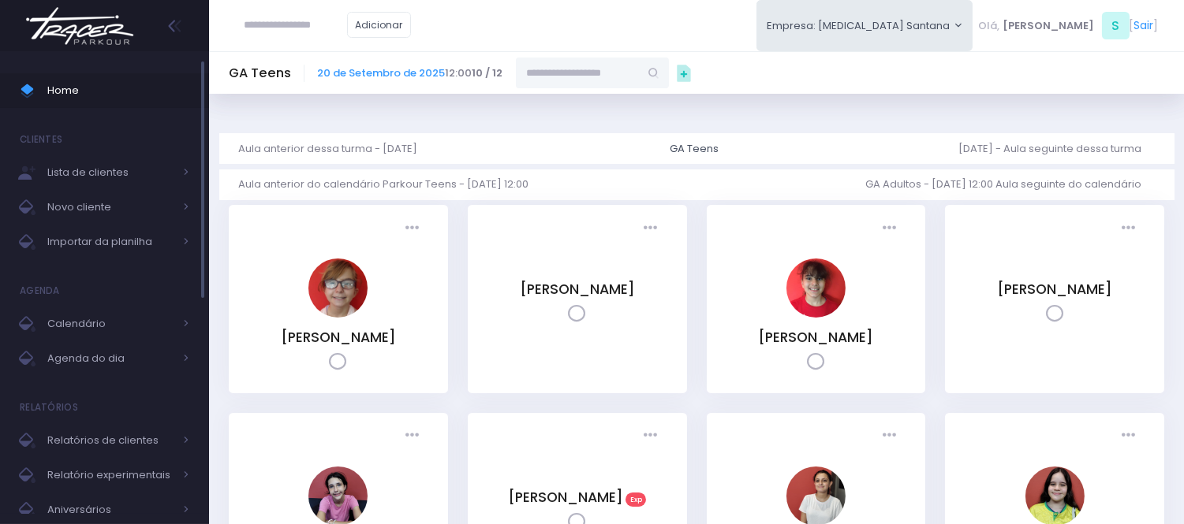
click at [99, 83] on span "Home" at bounding box center [118, 90] width 142 height 21
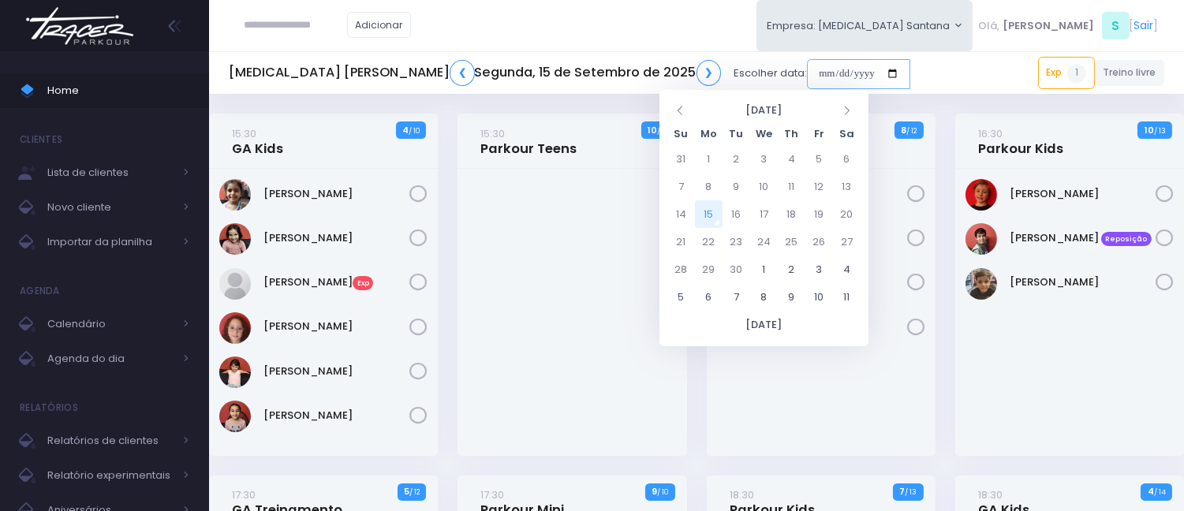
click at [807, 64] on input "date" at bounding box center [858, 74] width 103 height 30
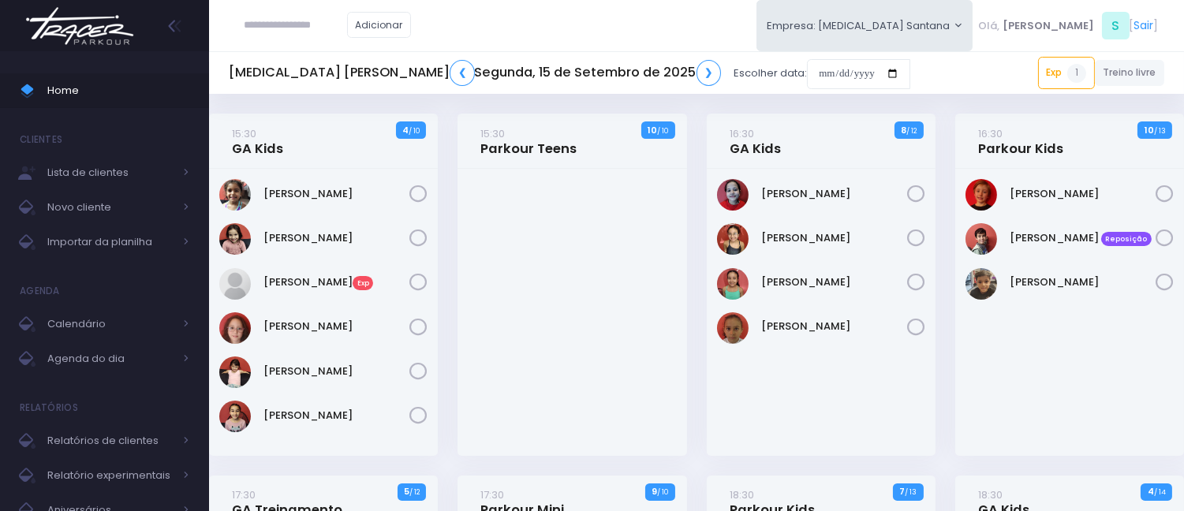
click at [564, 282] on div at bounding box center [571, 312] width 229 height 287
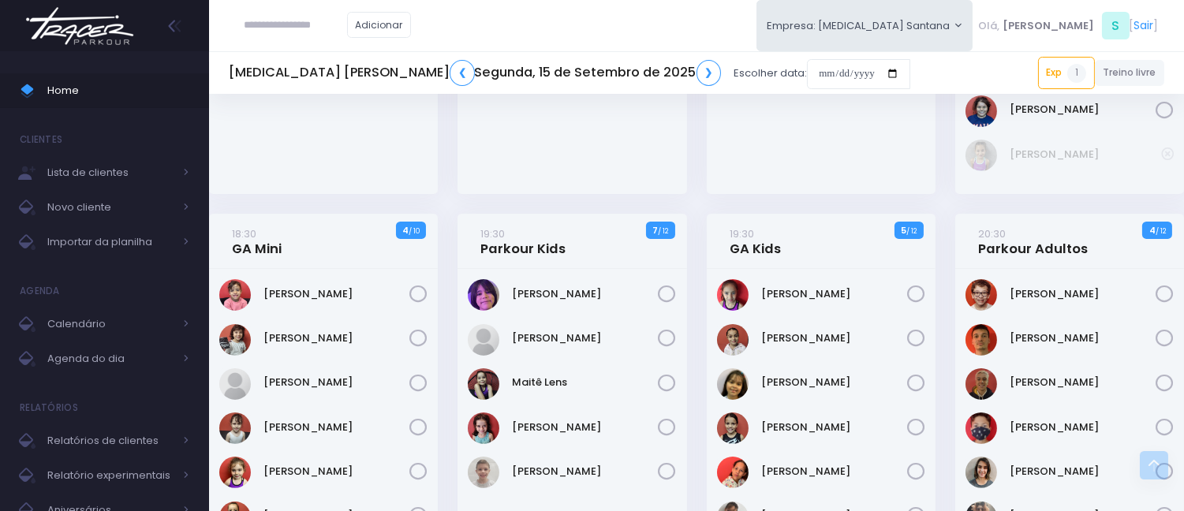
scroll to position [876, 0]
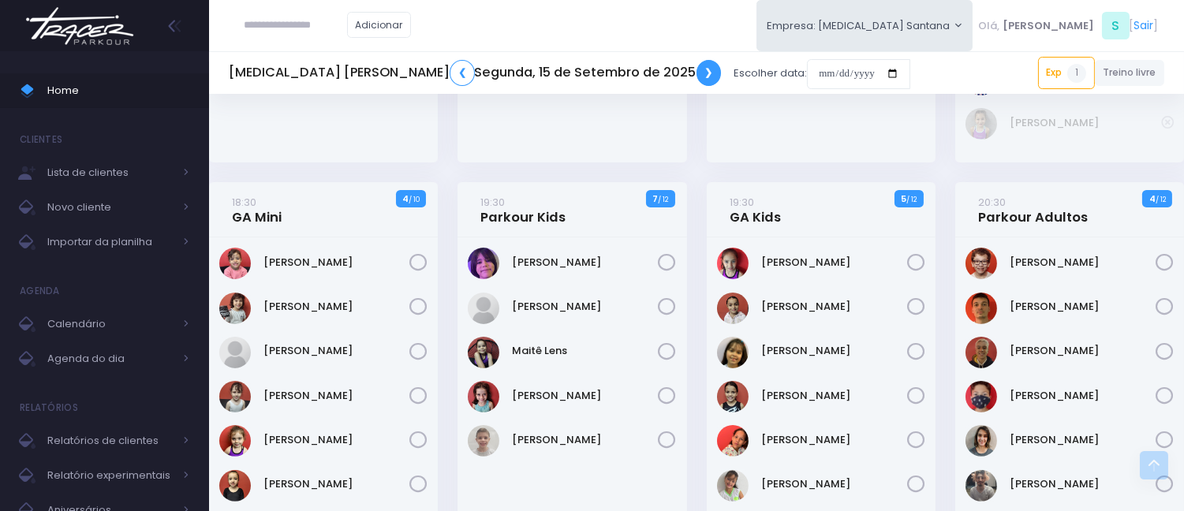
click at [696, 65] on link "❯" at bounding box center [708, 73] width 25 height 26
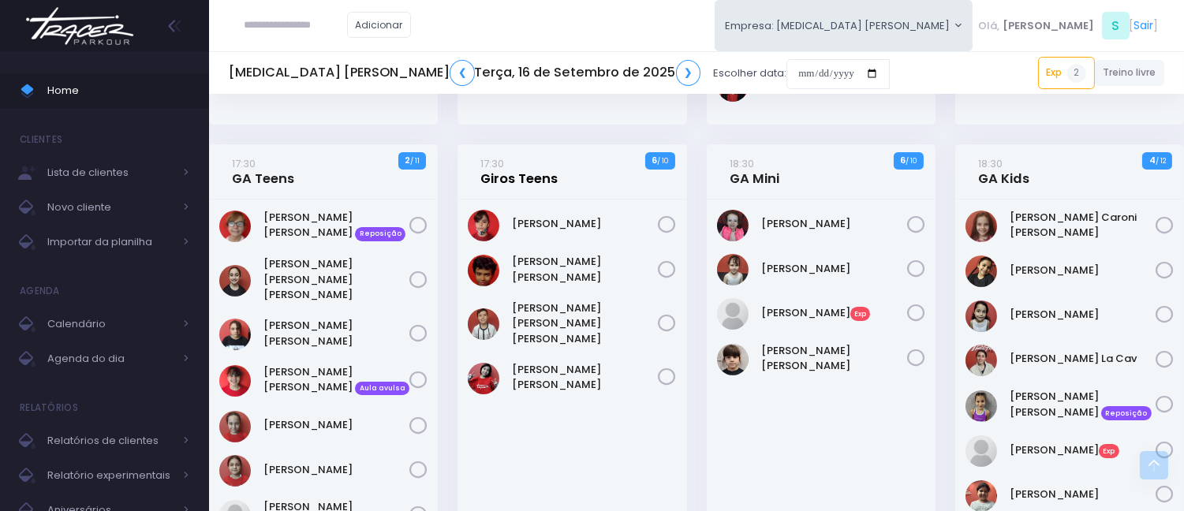
scroll to position [525, 0]
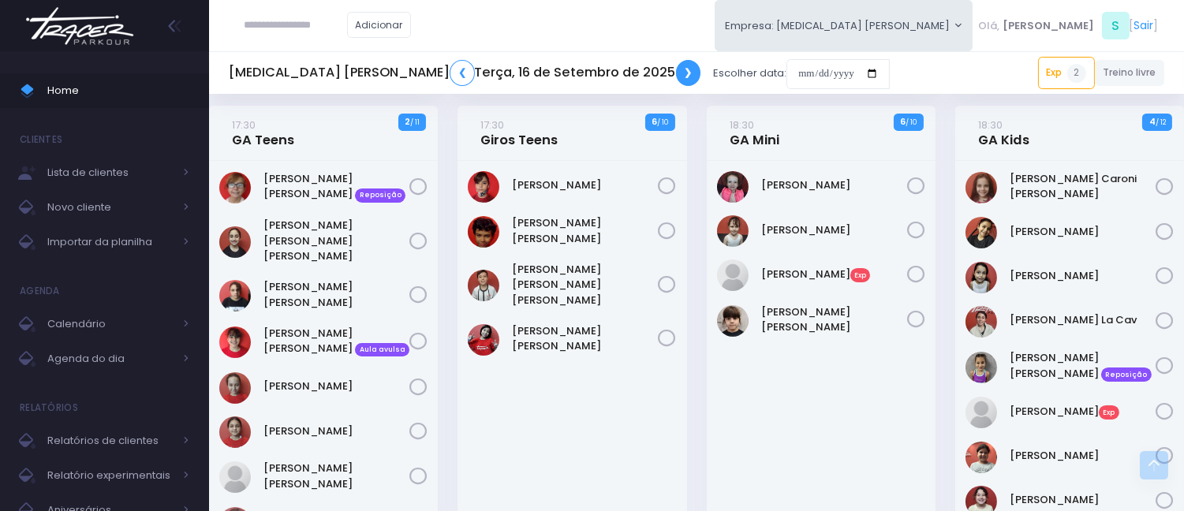
click at [676, 71] on link "❯" at bounding box center [688, 73] width 25 height 26
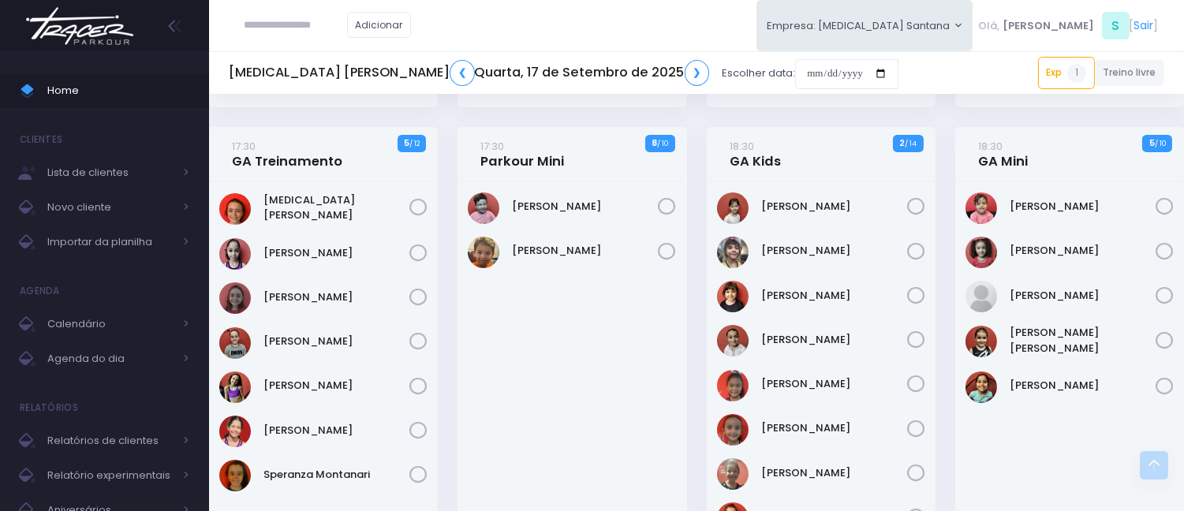
scroll to position [525, 0]
click at [684, 66] on link "❯" at bounding box center [696, 73] width 25 height 26
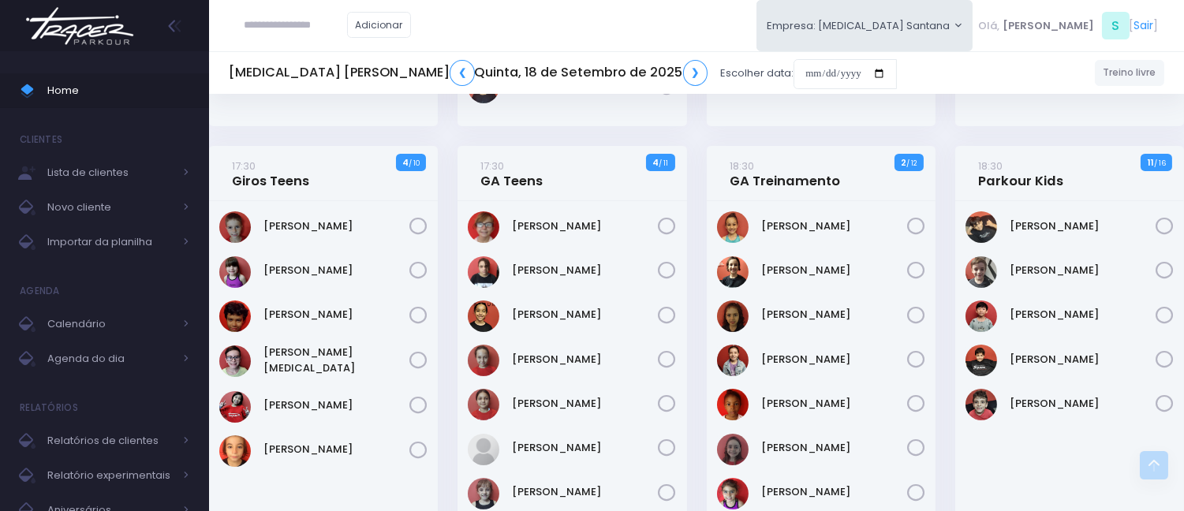
scroll to position [438, 0]
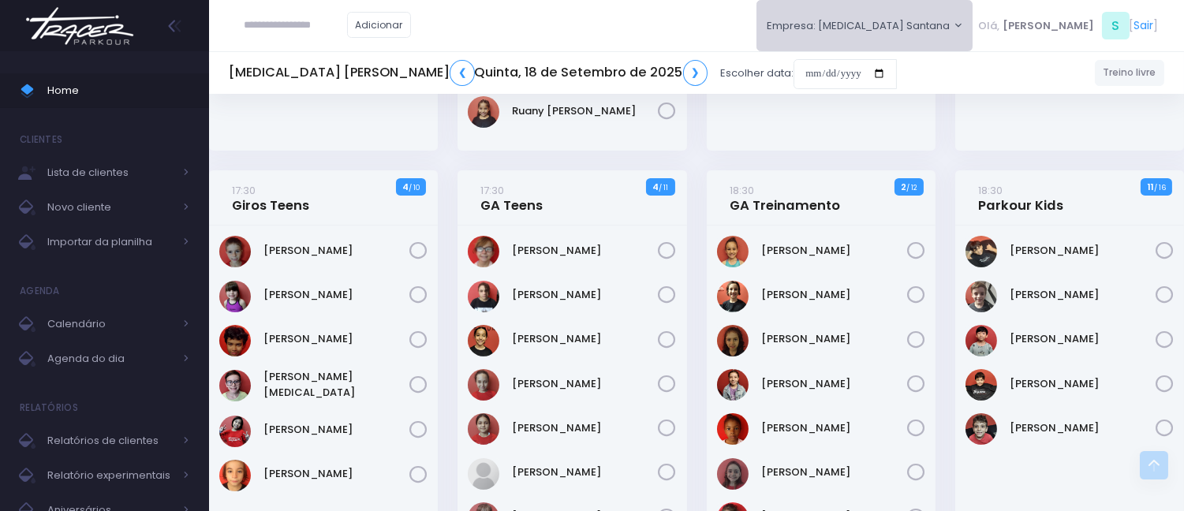
drag, startPoint x: 886, startPoint y: 55, endPoint x: 887, endPoint y: 33, distance: 22.1
click at [886, 47] on div "Adicionar T2 Cerro T3 Santana S" at bounding box center [592, 463] width 1184 height 1803
click at [887, 26] on button "Empresa: T3 Santana" at bounding box center [864, 25] width 217 height 51
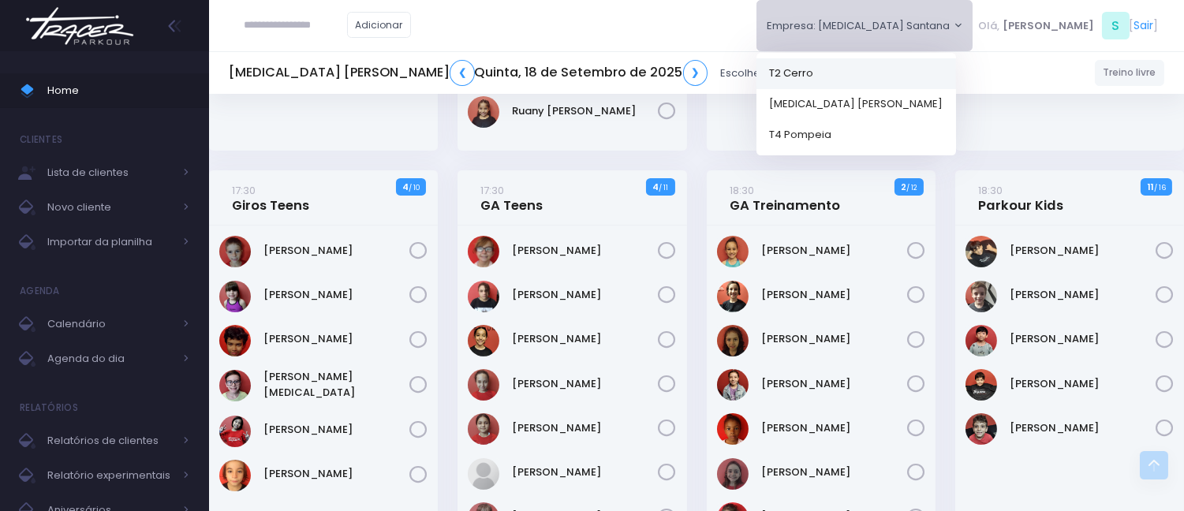
click at [904, 75] on link "T2 Cerro" at bounding box center [855, 73] width 199 height 31
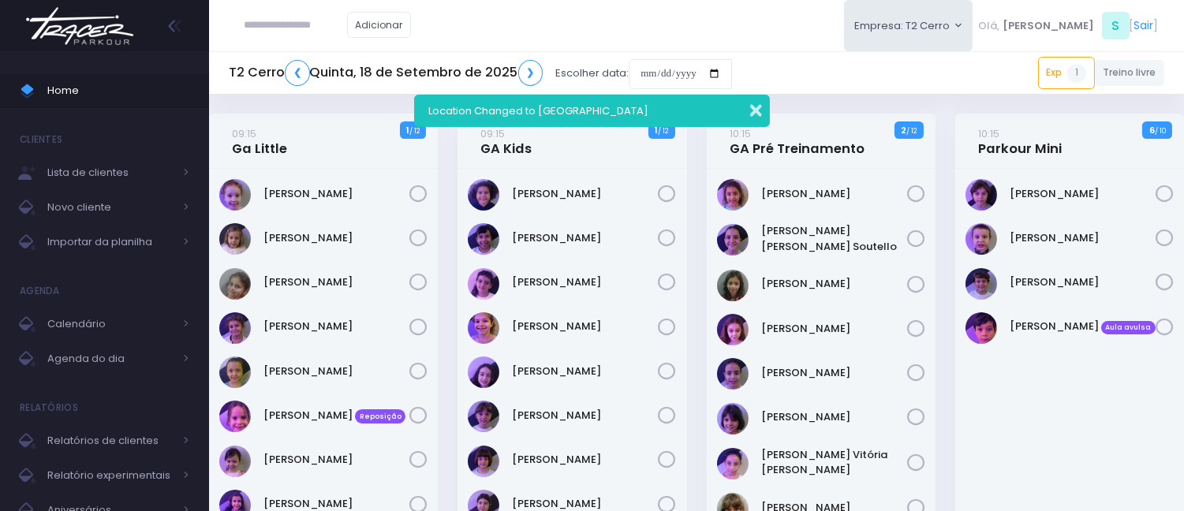
click at [758, 103] on button "button" at bounding box center [745, 108] width 32 height 18
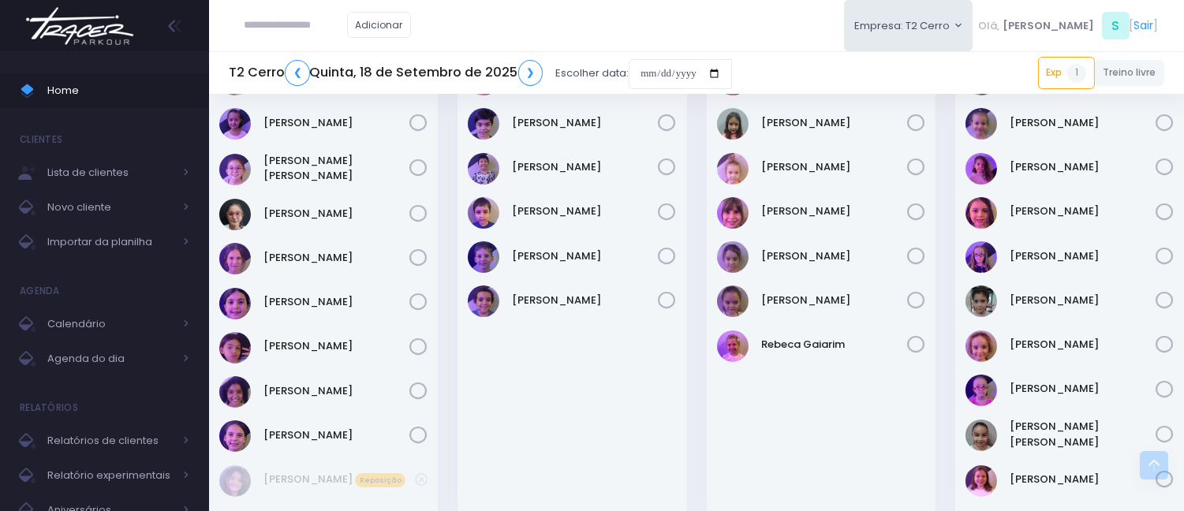
scroll to position [1051, 0]
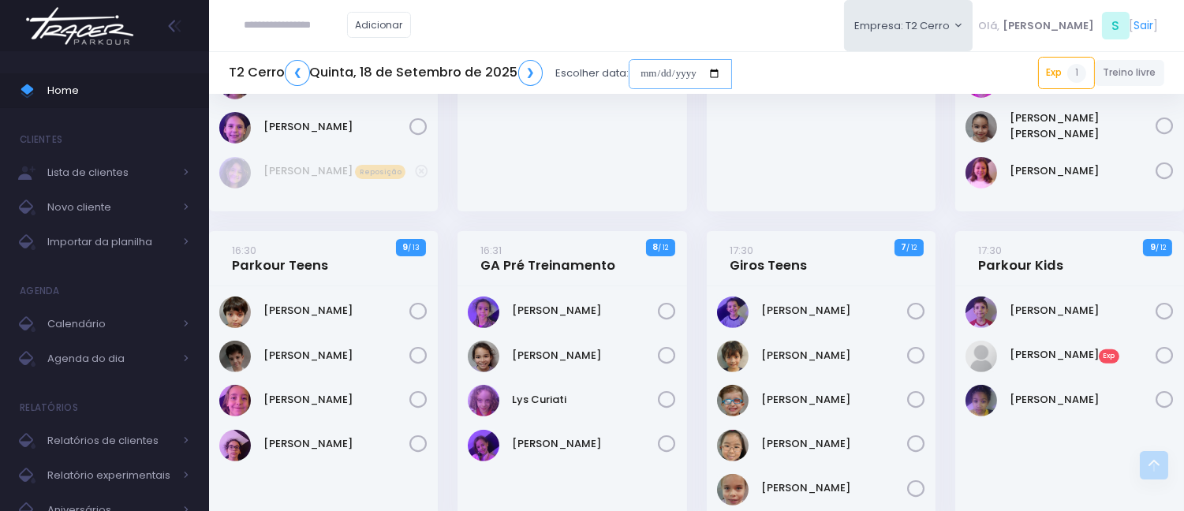
click at [642, 68] on input "date" at bounding box center [679, 74] width 103 height 30
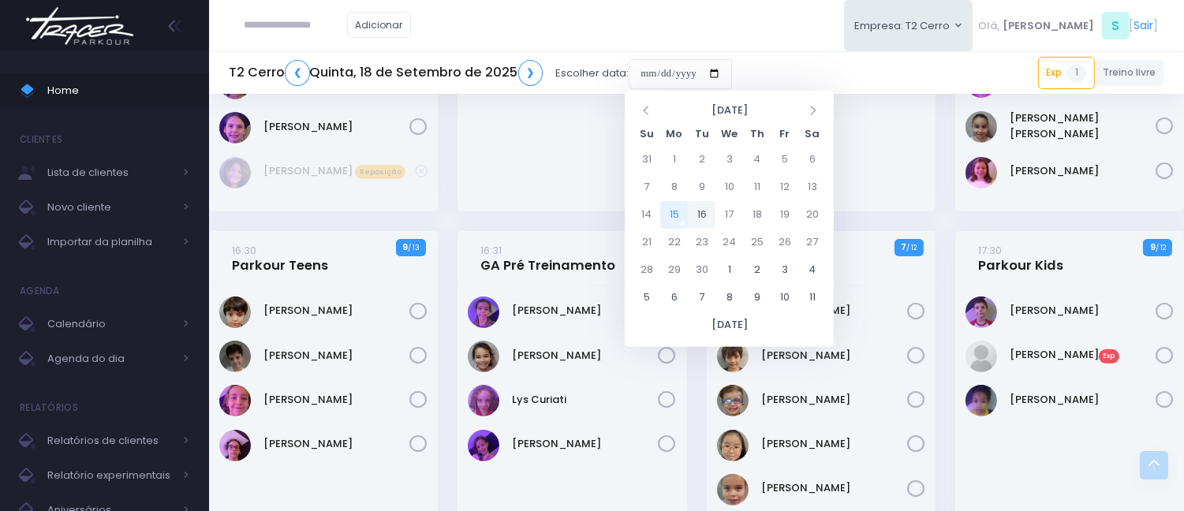
click at [703, 203] on td "16" at bounding box center [702, 215] width 28 height 28
type input "**********"
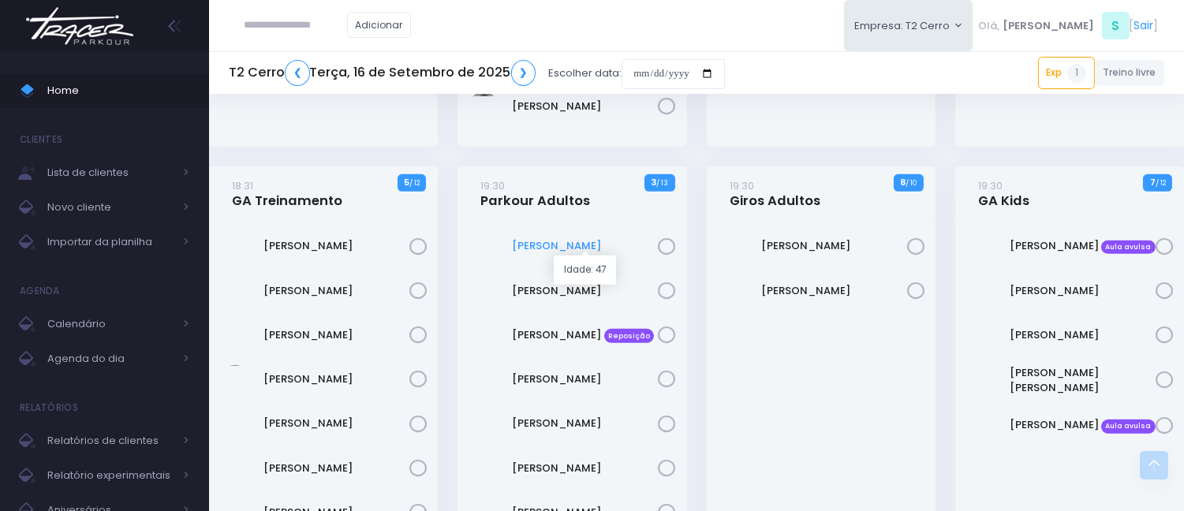
scroll to position [2015, 0]
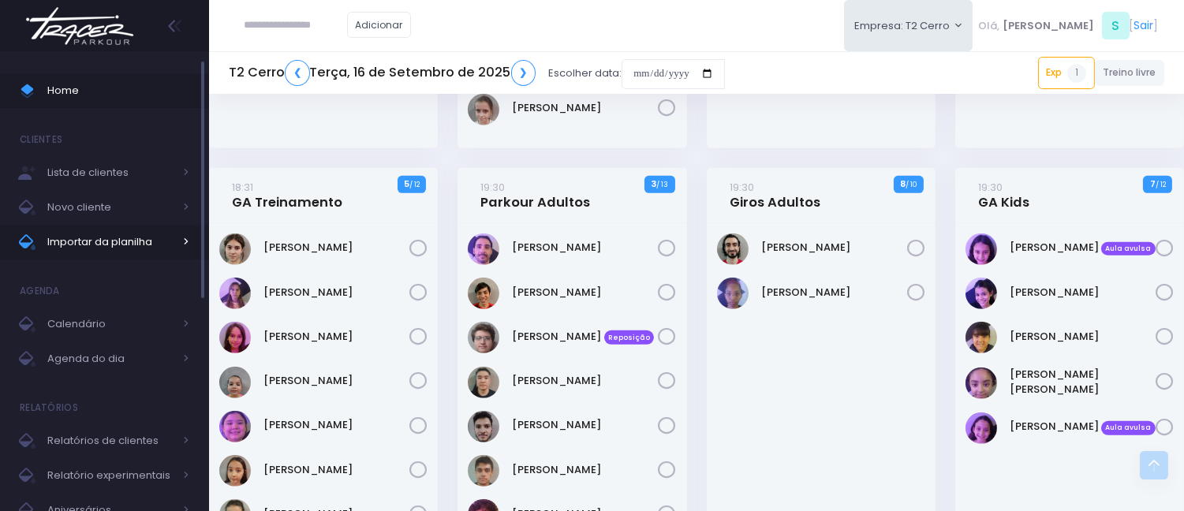
click at [121, 237] on span "Importar da planilha" at bounding box center [110, 242] width 126 height 21
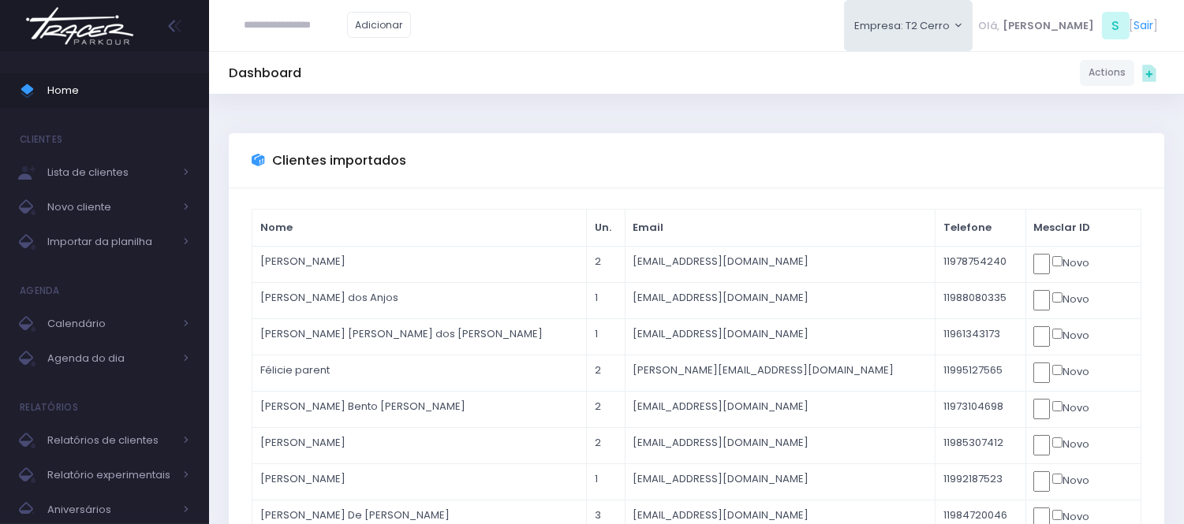
click at [274, 16] on input "text" at bounding box center [295, 25] width 103 height 30
paste input "**********"
type input "**********"
click at [87, 103] on link "Home" at bounding box center [104, 90] width 209 height 35
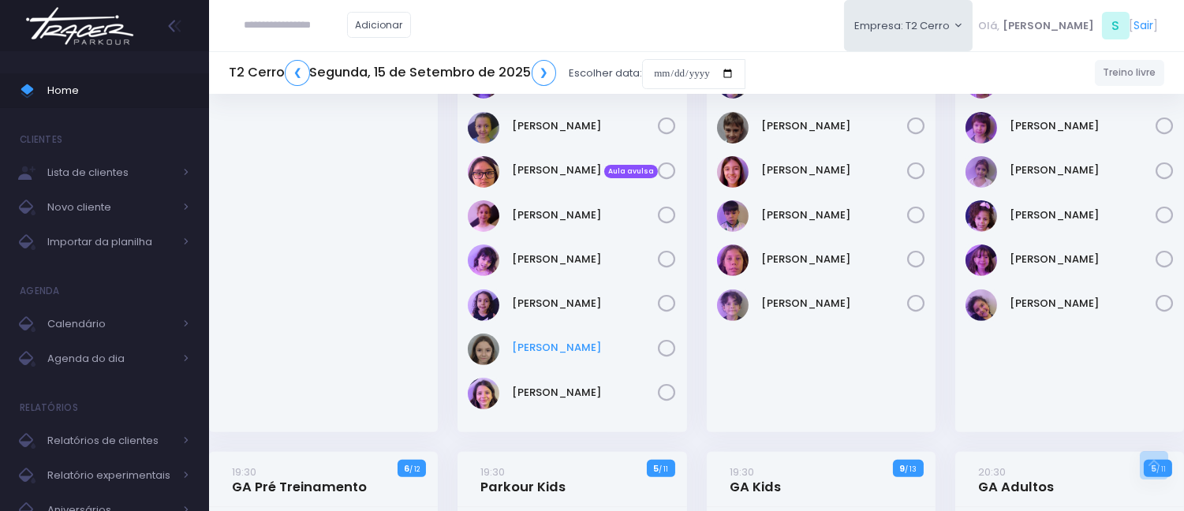
scroll to position [1314, 0]
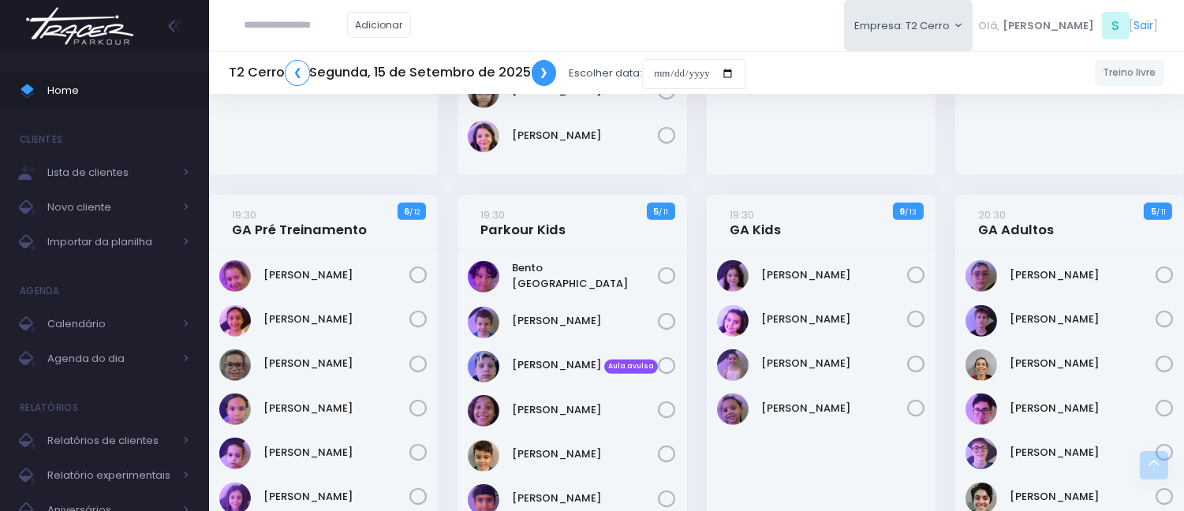
click at [533, 79] on link "❯" at bounding box center [543, 73] width 25 height 26
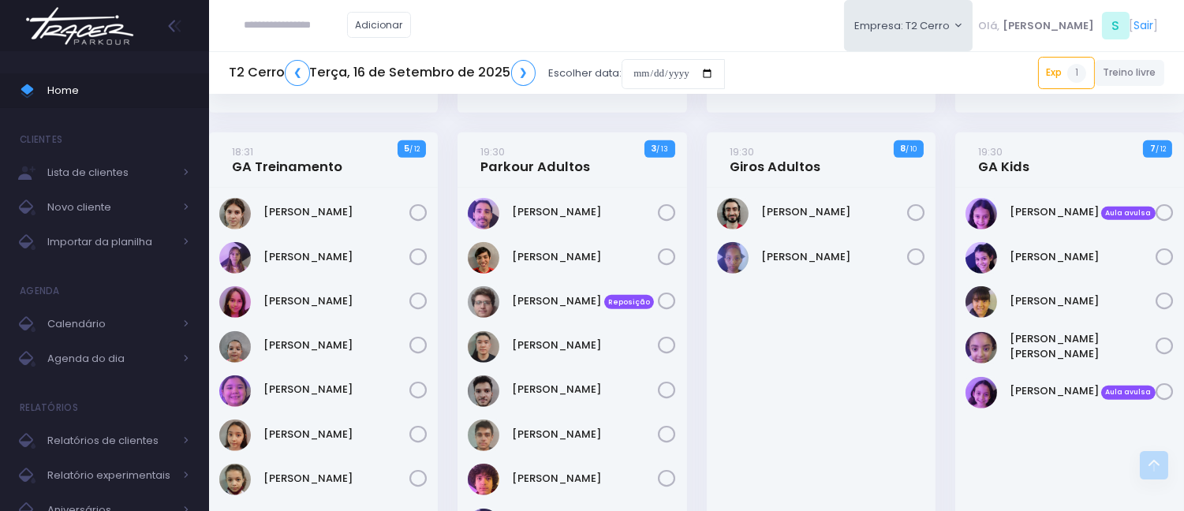
scroll to position [2015, 0]
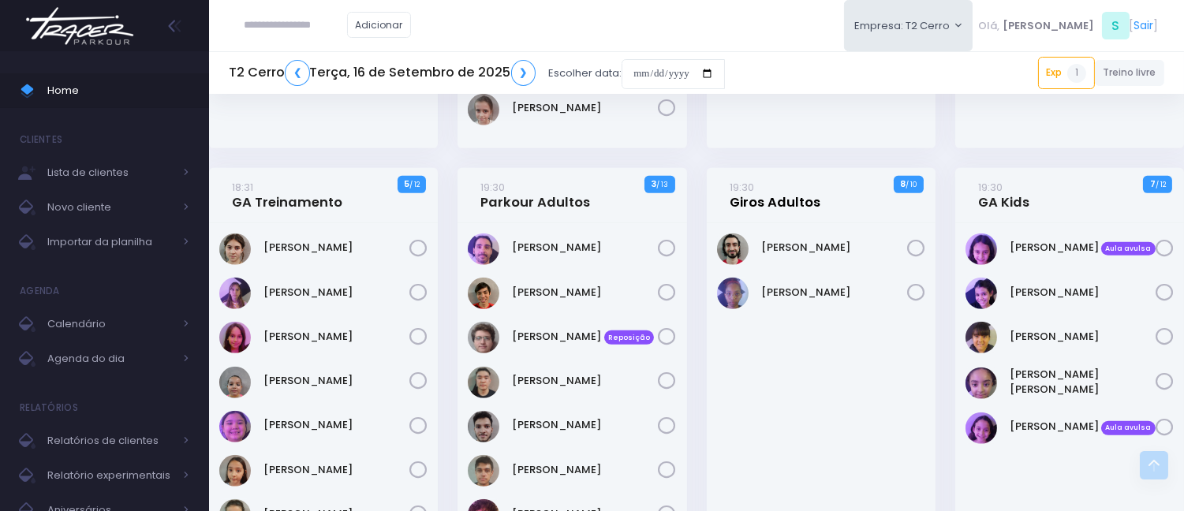
click at [778, 194] on link "19:30 Giros Adultos" at bounding box center [774, 195] width 91 height 32
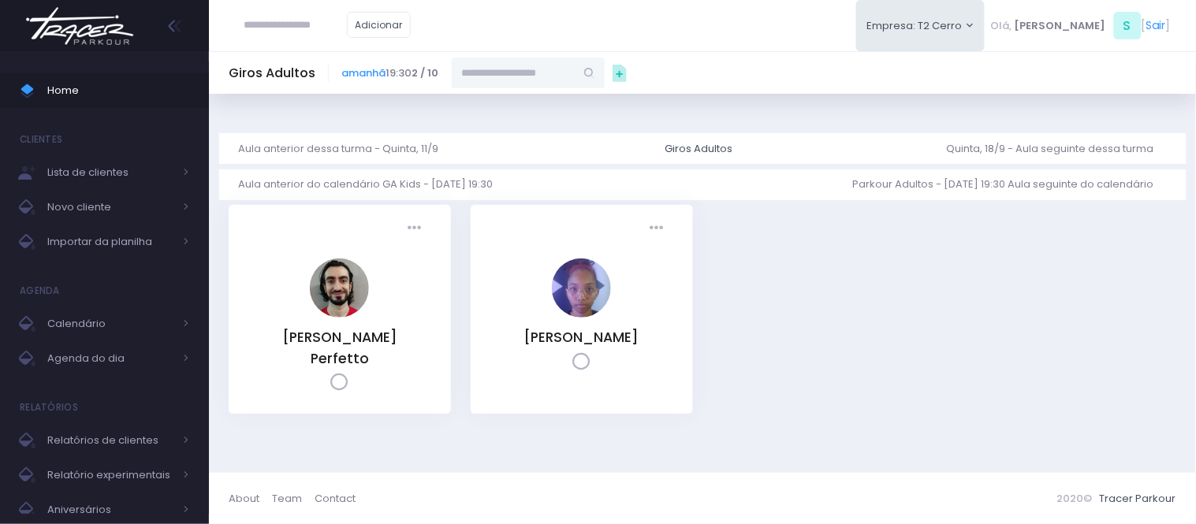
click at [513, 65] on input "text" at bounding box center [513, 73] width 123 height 30
paste input "**********"
click at [524, 109] on span "gbgini@hotmail.com" at bounding box center [528, 123] width 91 height 28
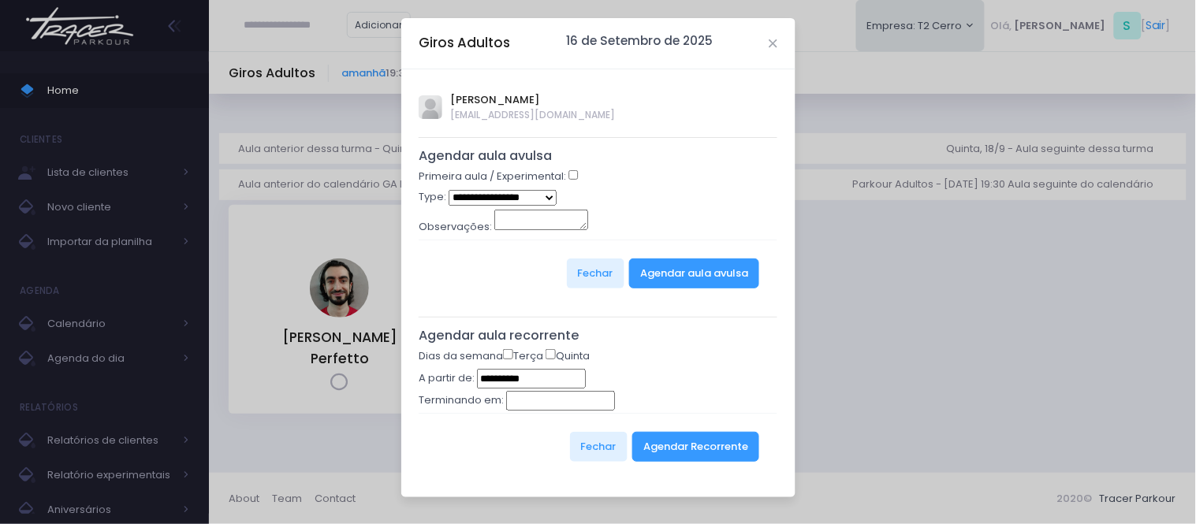
type input "**********"
select select "*"
click at [674, 277] on button "Agendar aula avulsa" at bounding box center [694, 274] width 130 height 30
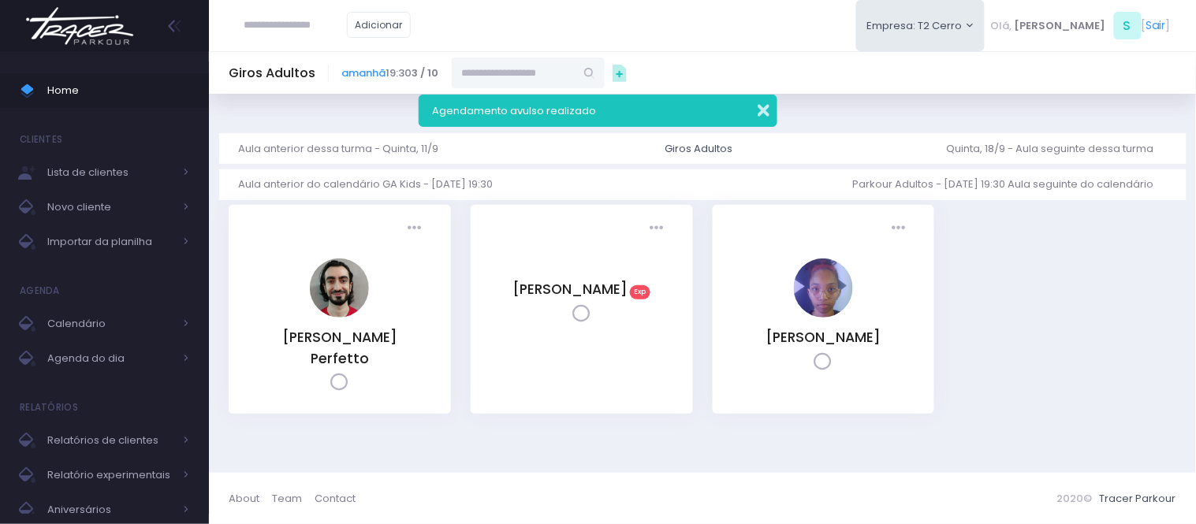
click at [765, 106] on button "button" at bounding box center [753, 108] width 32 height 18
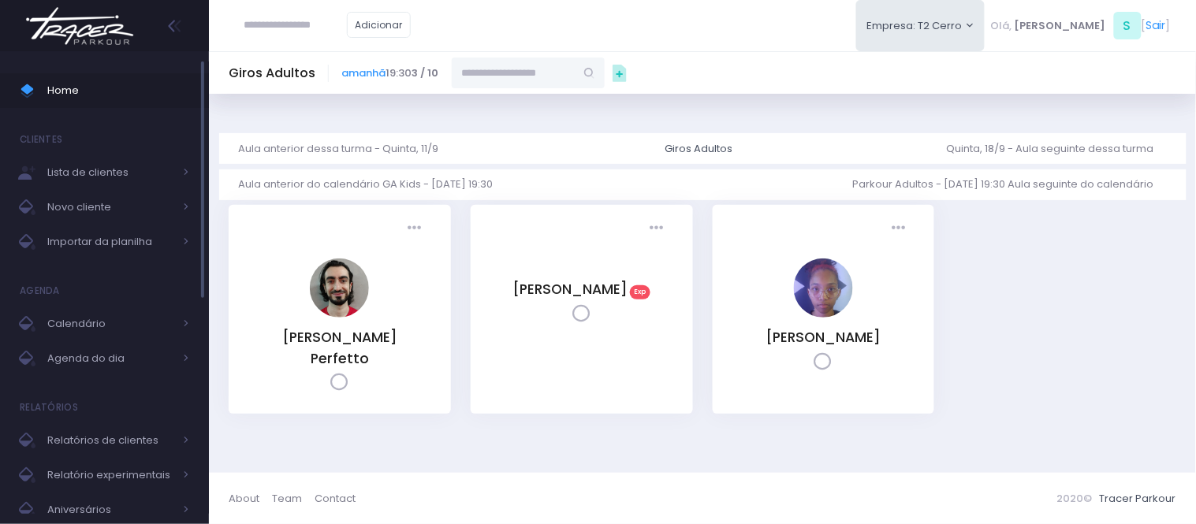
click at [73, 88] on span "Home" at bounding box center [118, 90] width 142 height 21
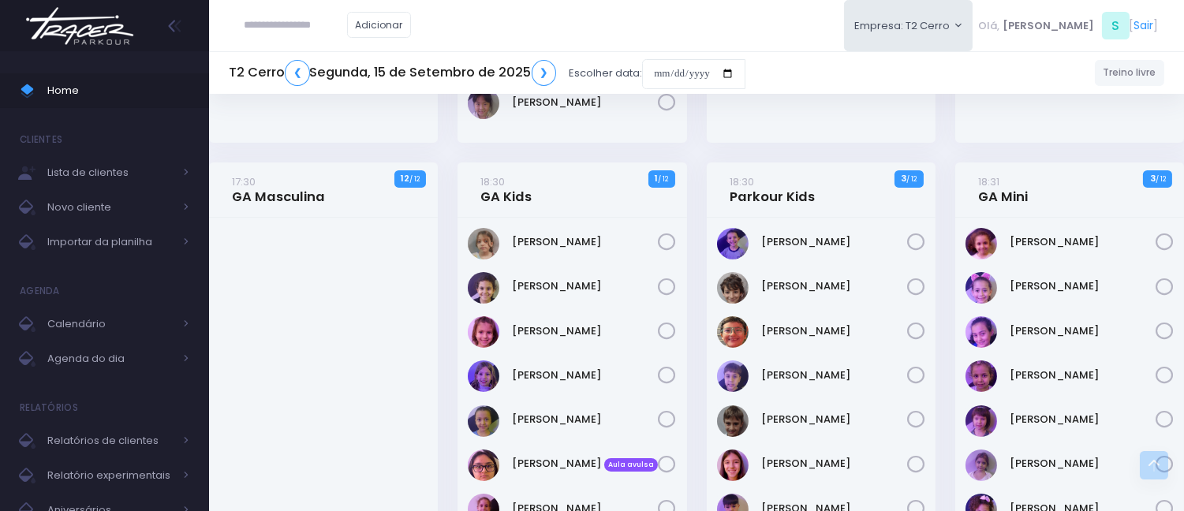
scroll to position [789, 0]
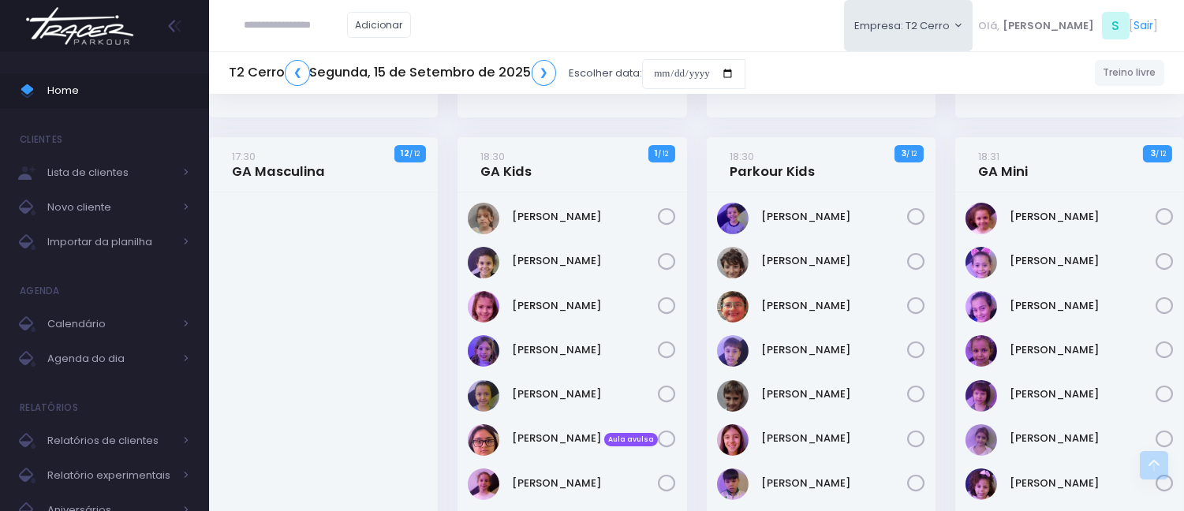
click at [785, 42] on div "Adicionar Empresa: T2 Cerro T2 Cerro T3 Santana T4 Pompeia Olá, S [" at bounding box center [696, 25] width 975 height 51
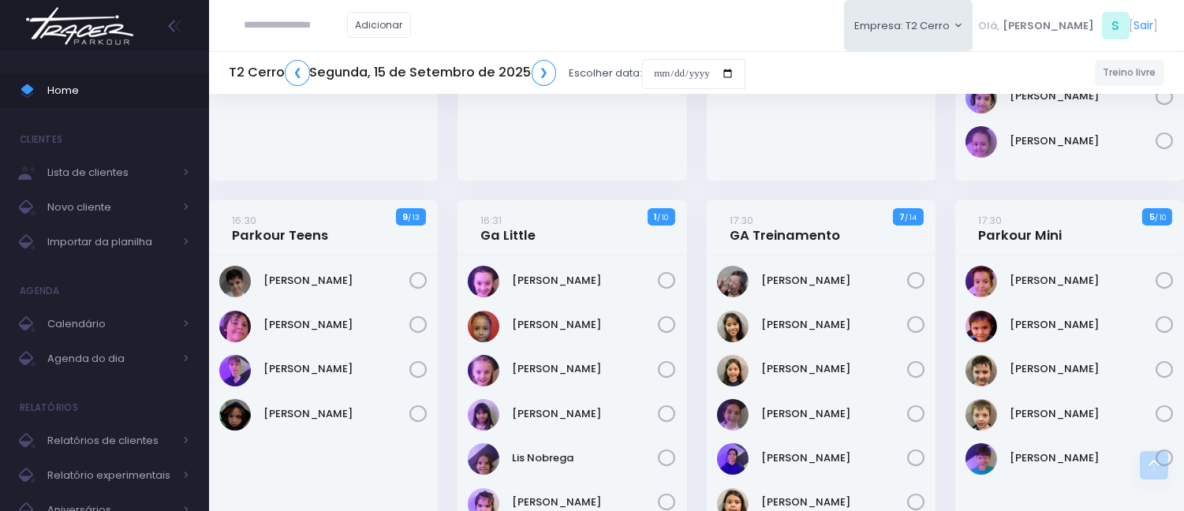
scroll to position [0, 0]
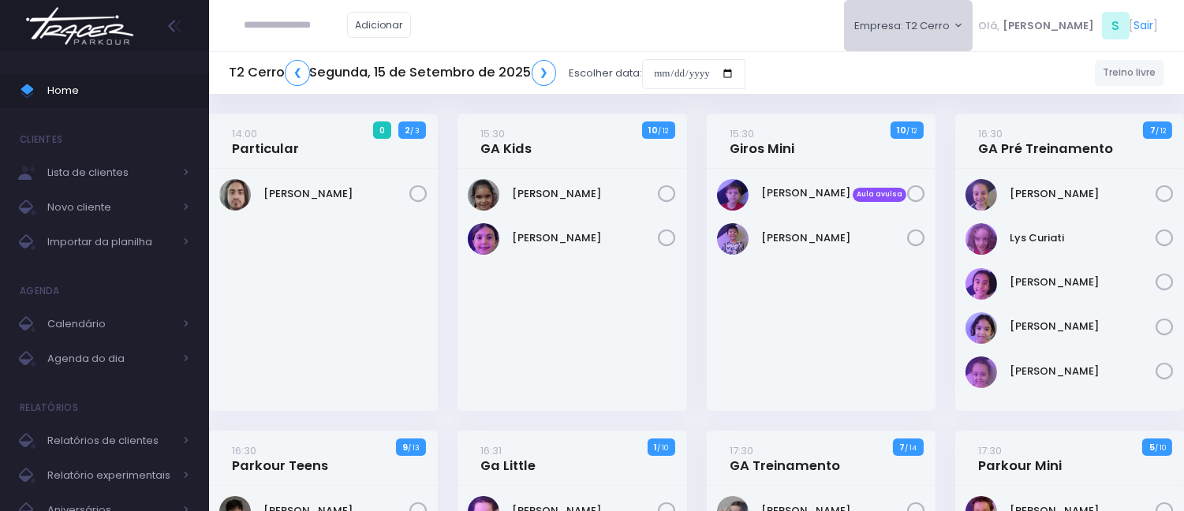
click at [954, 24] on button "Empresa: T2 Cerro" at bounding box center [908, 25] width 129 height 51
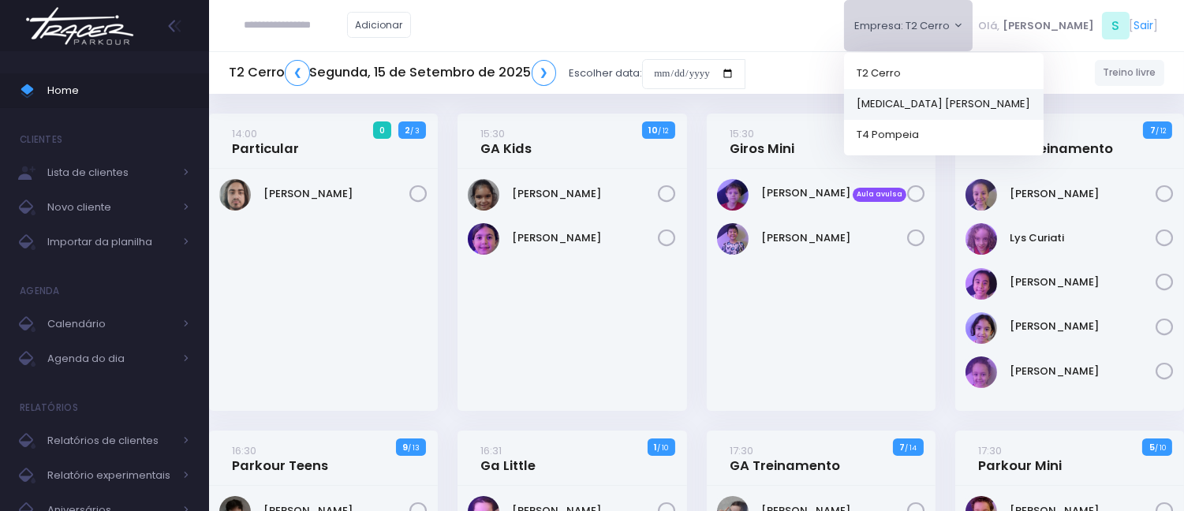
click at [957, 103] on link "[MEDICAL_DATA] [PERSON_NAME]" at bounding box center [943, 103] width 199 height 31
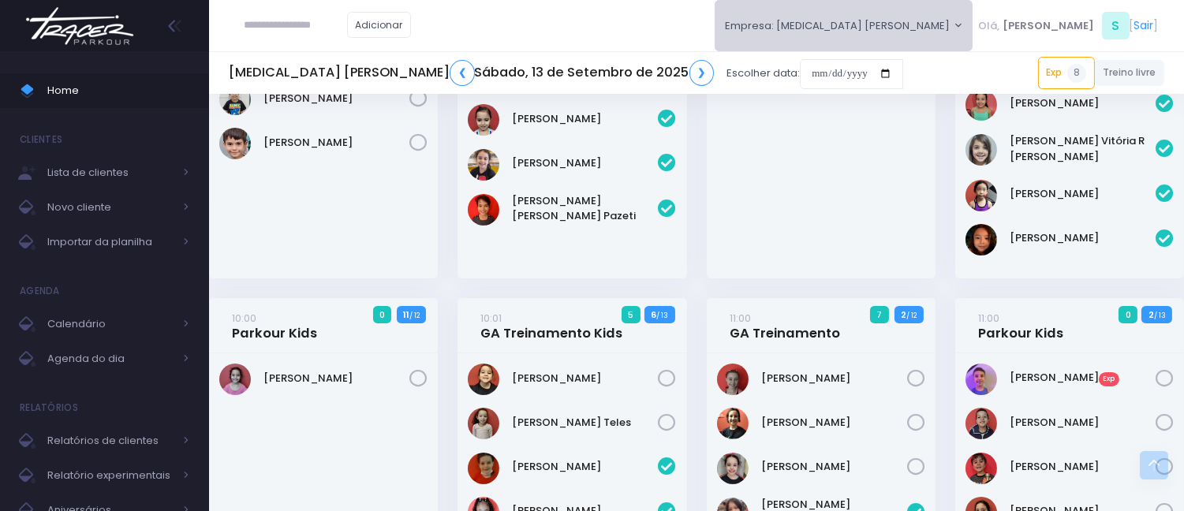
click at [893, 18] on button "Empresa: T3 Santana" at bounding box center [843, 25] width 259 height 51
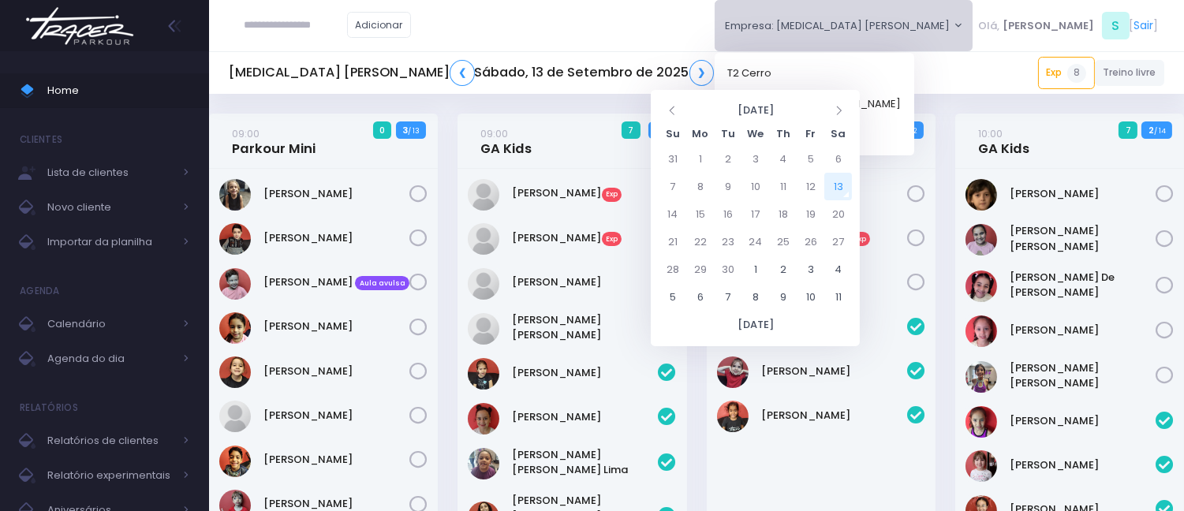
click at [800, 69] on input "date" at bounding box center [851, 74] width 103 height 30
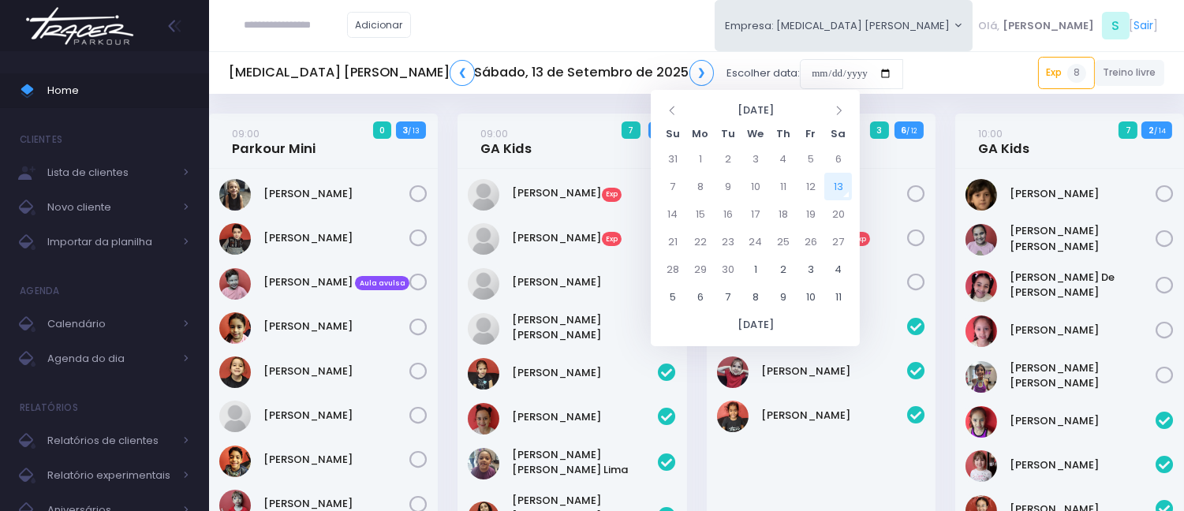
click at [840, 187] on td "13" at bounding box center [838, 187] width 28 height 28
type input "**********"
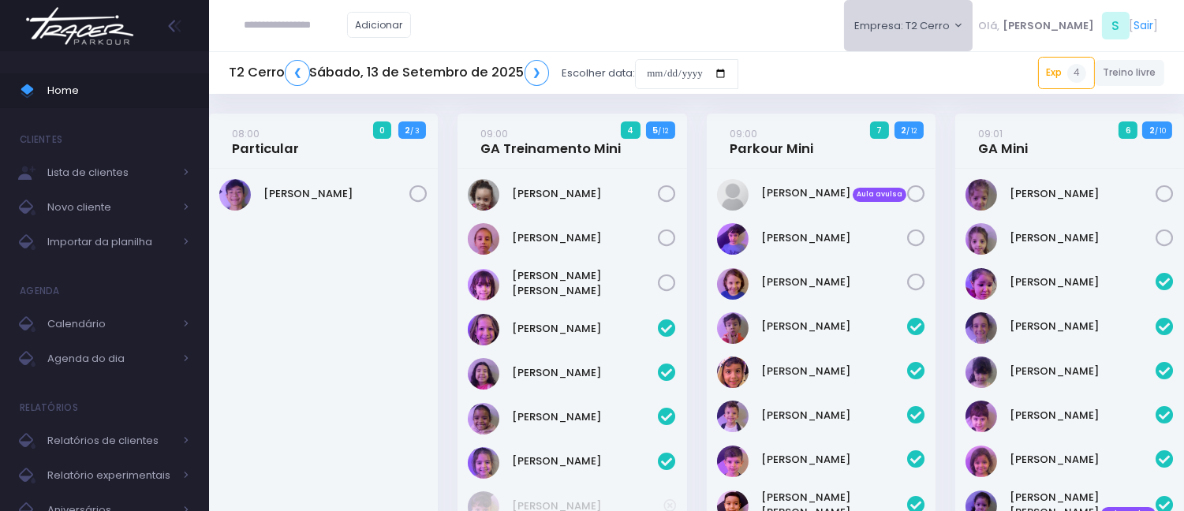
click at [941, 20] on button "Empresa: T2 Cerro" at bounding box center [908, 25] width 129 height 51
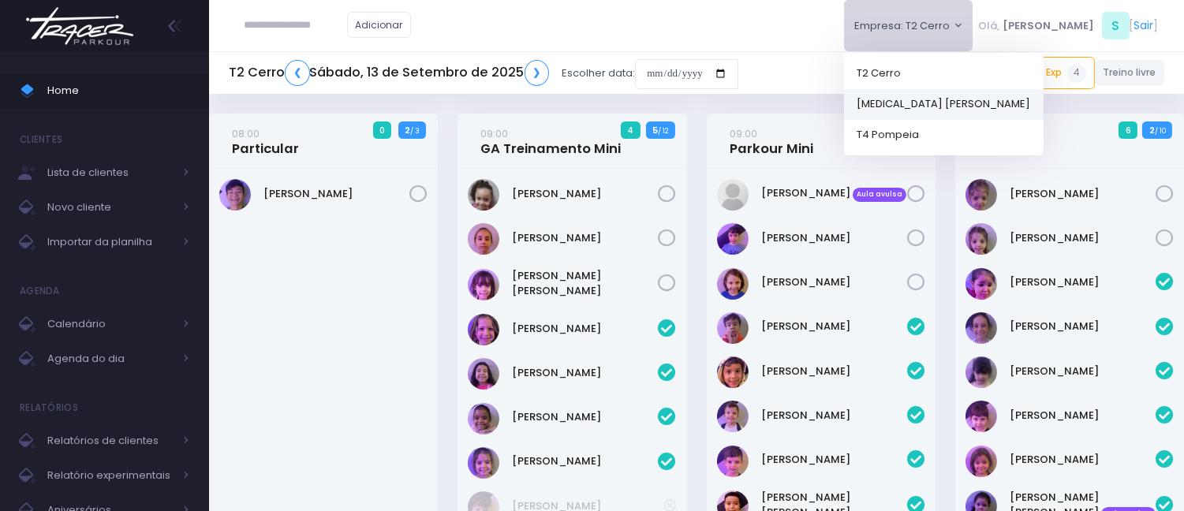
click at [957, 103] on link "[MEDICAL_DATA] [PERSON_NAME]" at bounding box center [943, 103] width 199 height 31
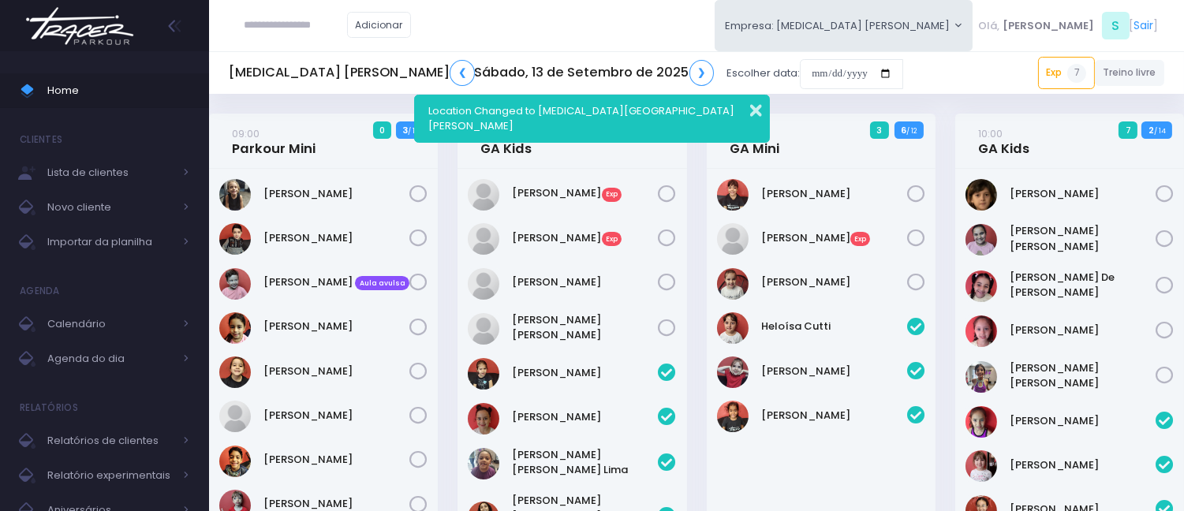
click at [750, 104] on button "button" at bounding box center [745, 108] width 32 height 18
click at [800, 71] on input "date" at bounding box center [851, 74] width 103 height 30
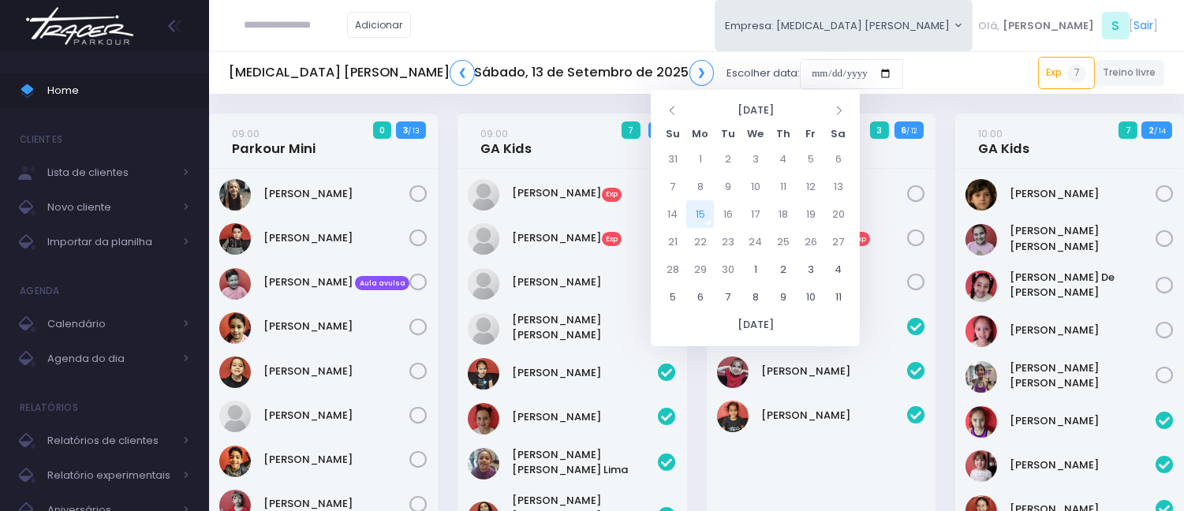
click at [699, 218] on td "15" at bounding box center [700, 214] width 28 height 28
type input "**********"
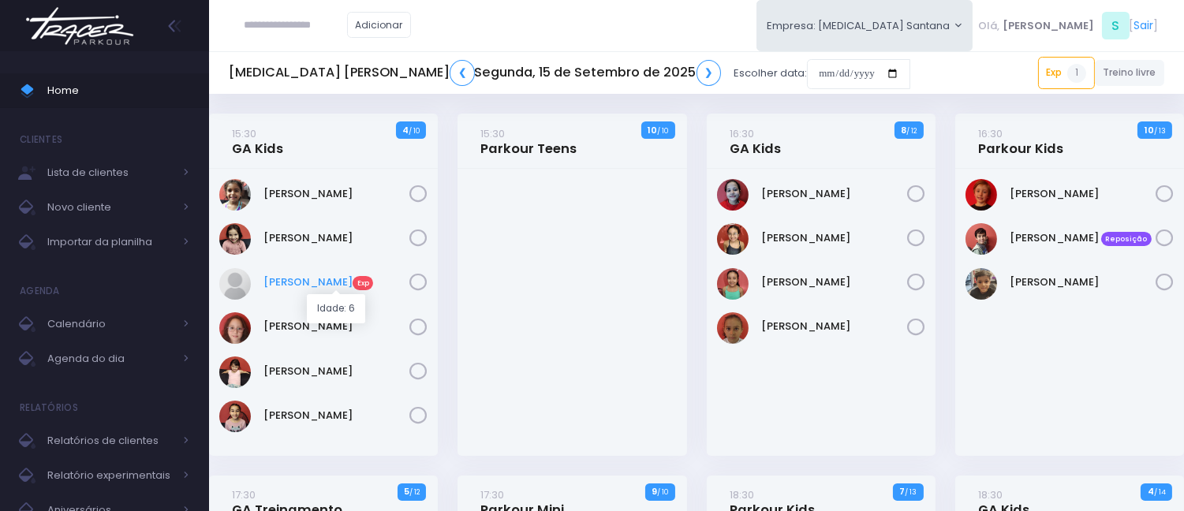
click at [282, 284] on link "[PERSON_NAME] Exp" at bounding box center [336, 282] width 146 height 16
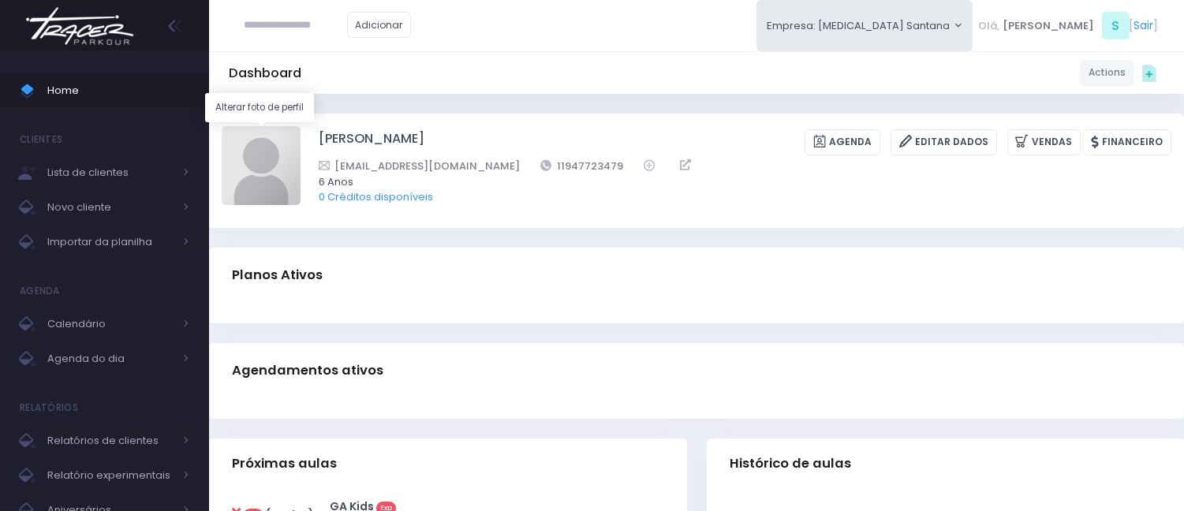
click at [235, 143] on img at bounding box center [261, 165] width 79 height 79
click at [300, 126] on input "file" at bounding box center [300, 125] width 1 height 1
type input "**********"
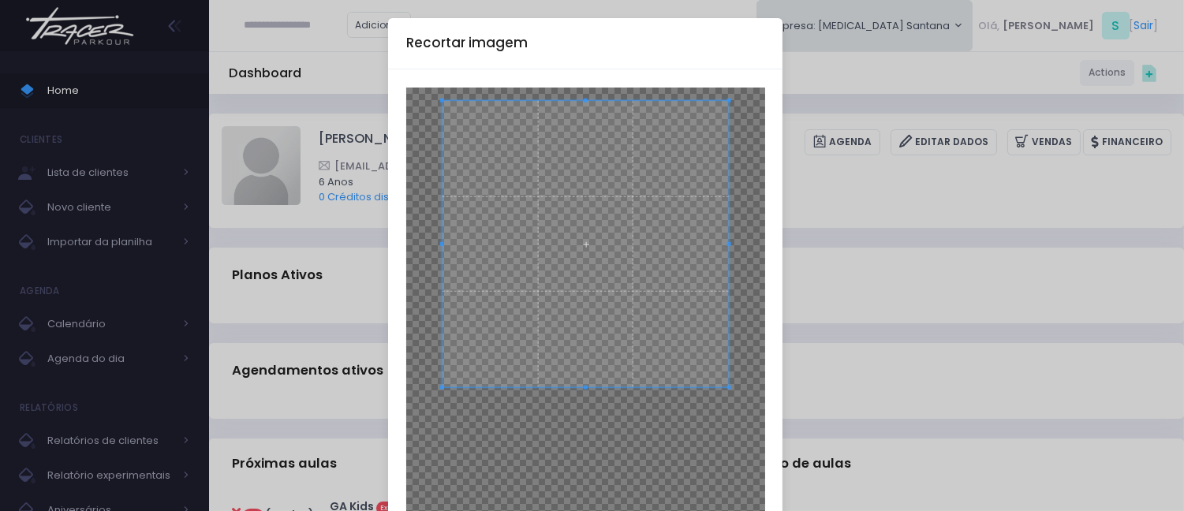
click at [600, 177] on span at bounding box center [585, 244] width 287 height 287
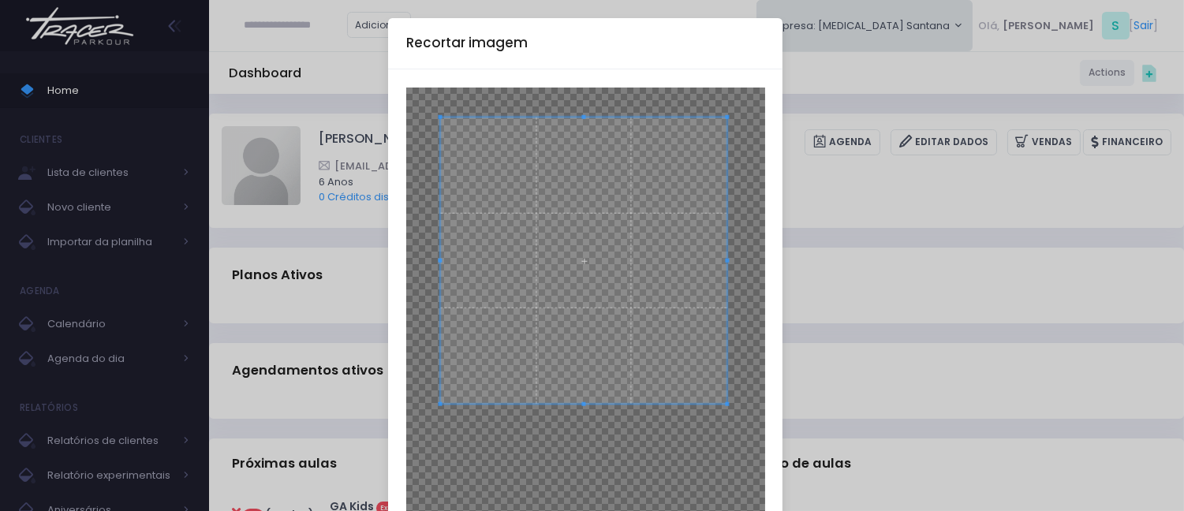
click at [598, 246] on span at bounding box center [583, 260] width 287 height 287
click at [595, 240] on span at bounding box center [579, 256] width 287 height 287
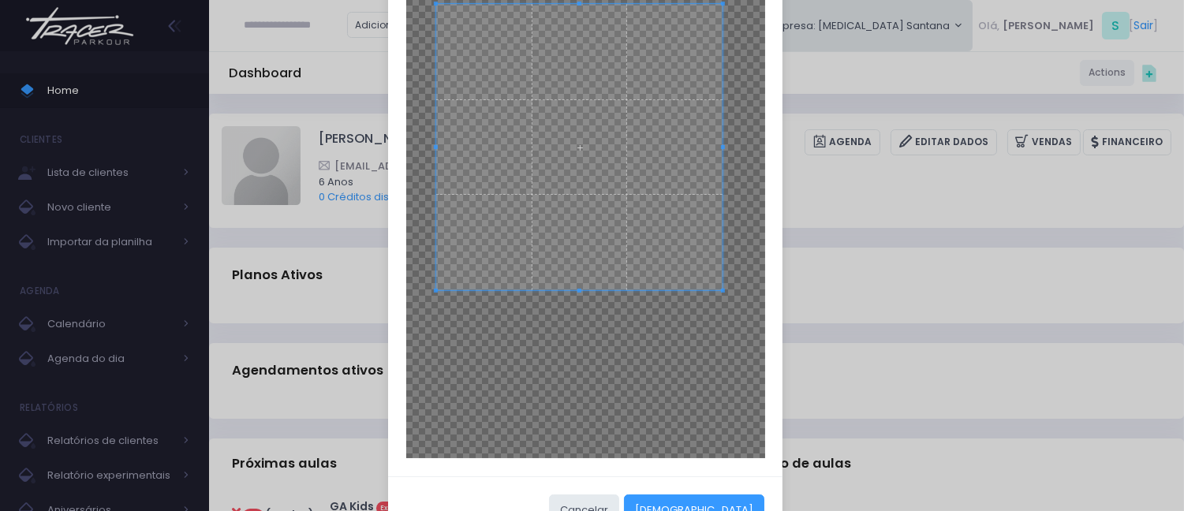
scroll to position [156, 0]
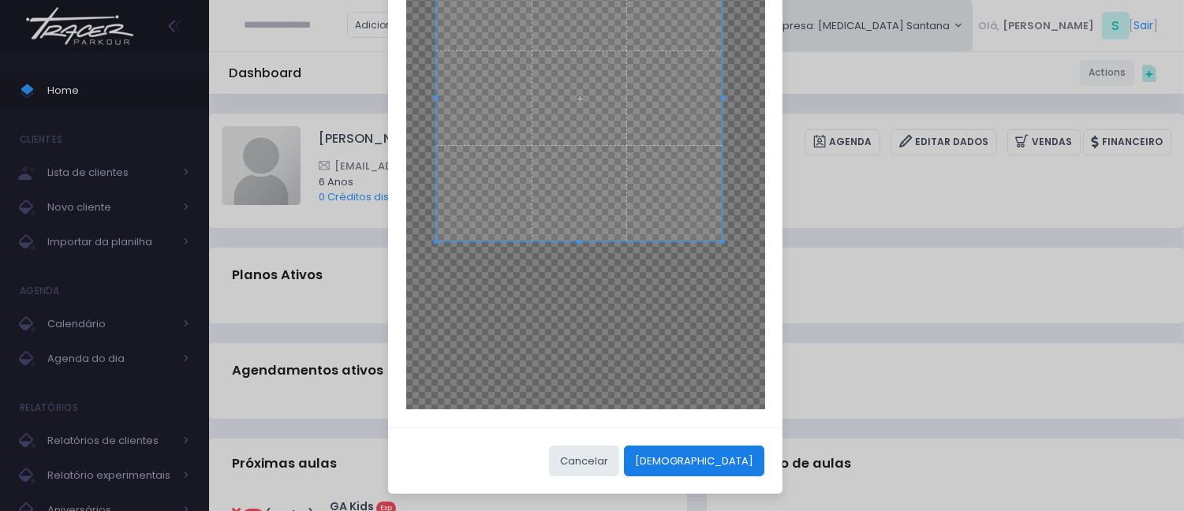
click at [715, 467] on button "[DEMOGRAPHIC_DATA]" at bounding box center [694, 461] width 140 height 30
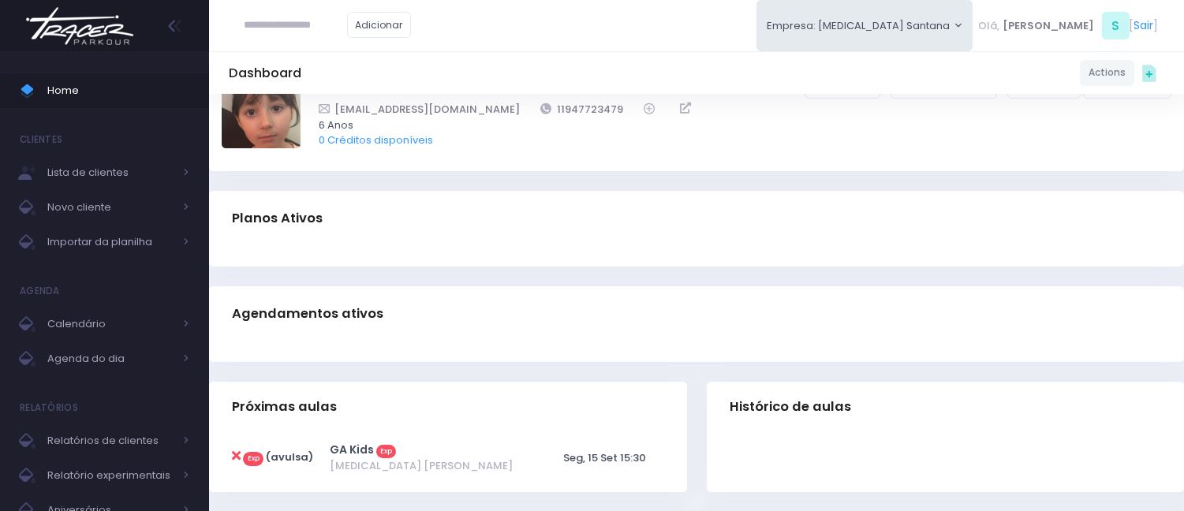
scroll to position [88, 0]
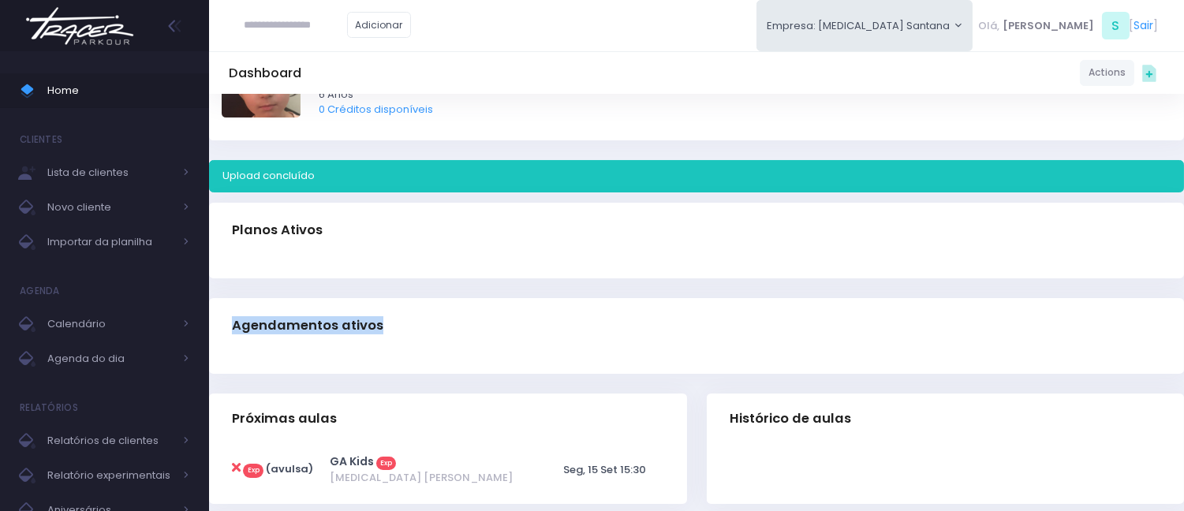
drag, startPoint x: 796, startPoint y: 297, endPoint x: 840, endPoint y: 257, distance: 59.1
click at [845, 257] on div "Dashboard Actions Choose Label: Customer Partner Suplier Member Staff Add new" at bounding box center [696, 383] width 975 height 755
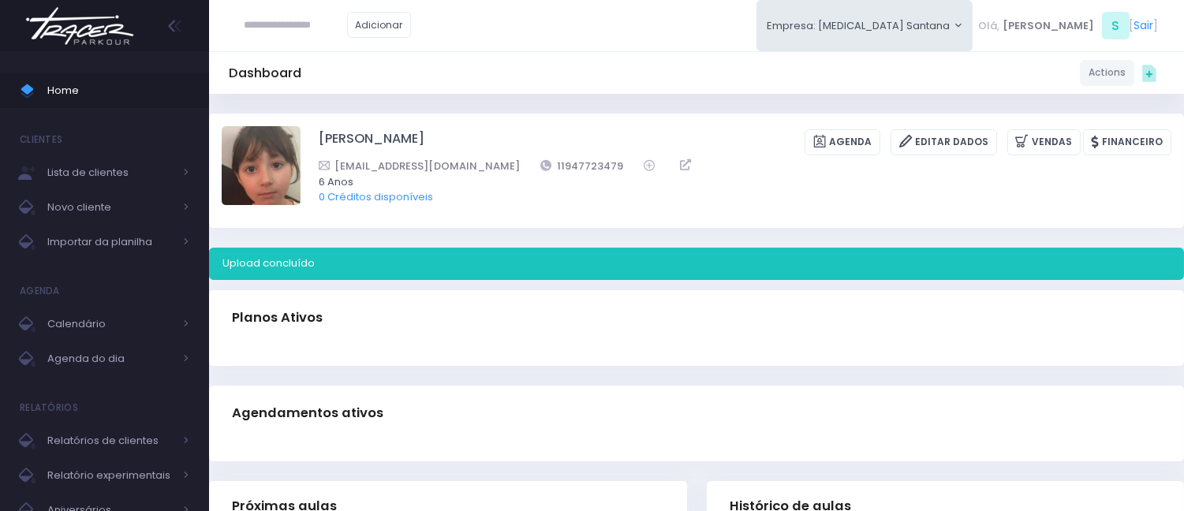
click at [874, 223] on div "Manuela Lizieri Agenda Editar Dados Vendas Financeiro isalizieri@gmail.com" at bounding box center [696, 171] width 975 height 114
click at [1038, 130] on link "Vendas" at bounding box center [1043, 142] width 73 height 26
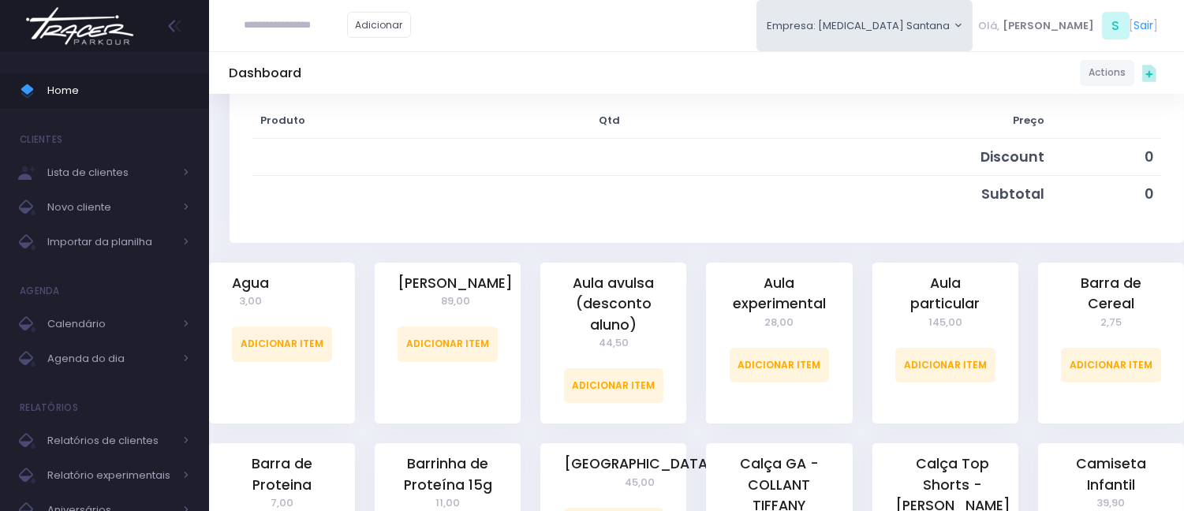
scroll to position [263, 0]
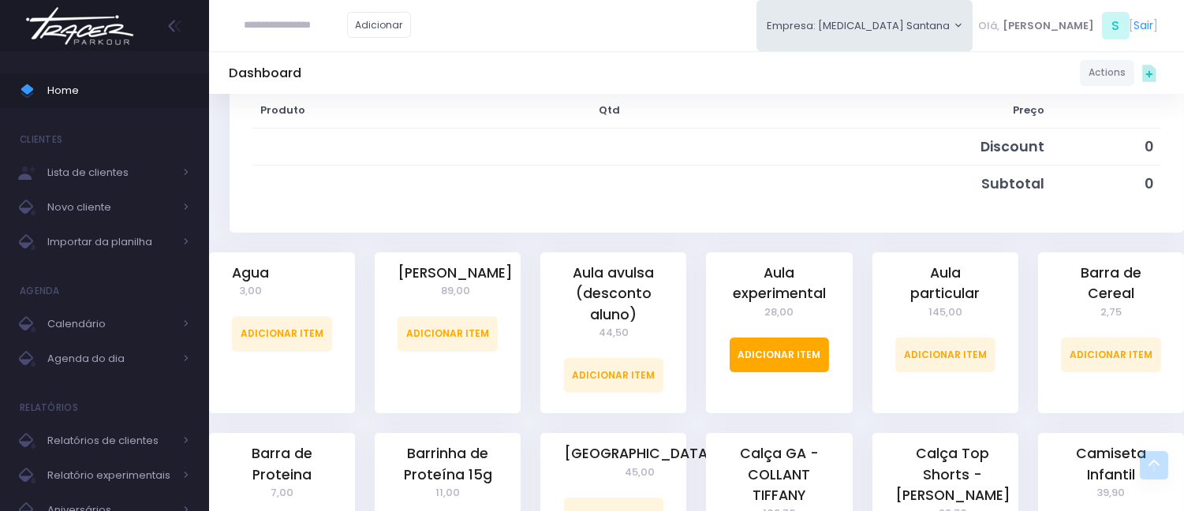
click at [776, 358] on link "Adicionar Item" at bounding box center [779, 354] width 100 height 35
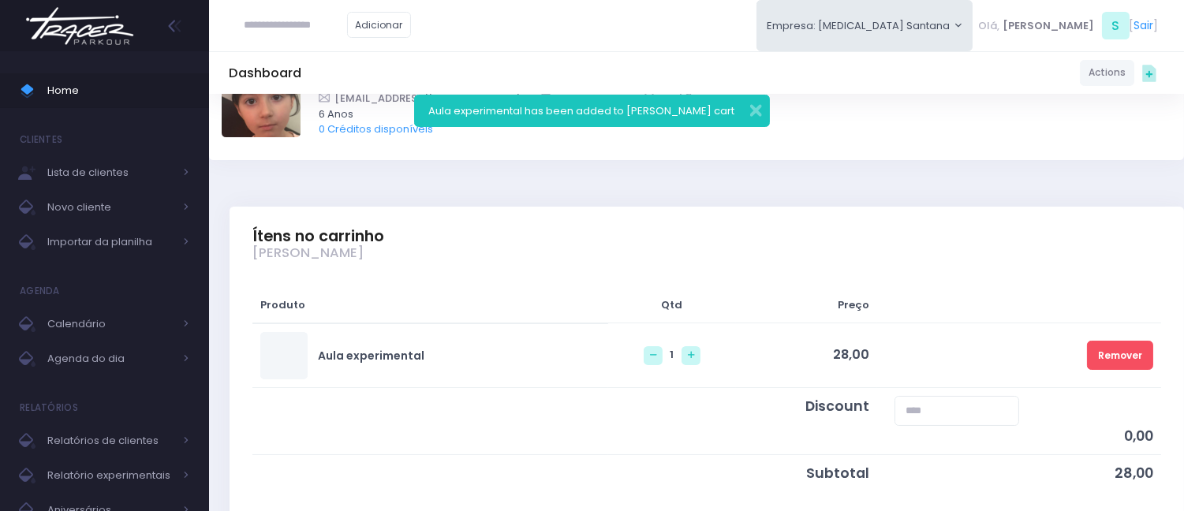
scroll to position [175, 0]
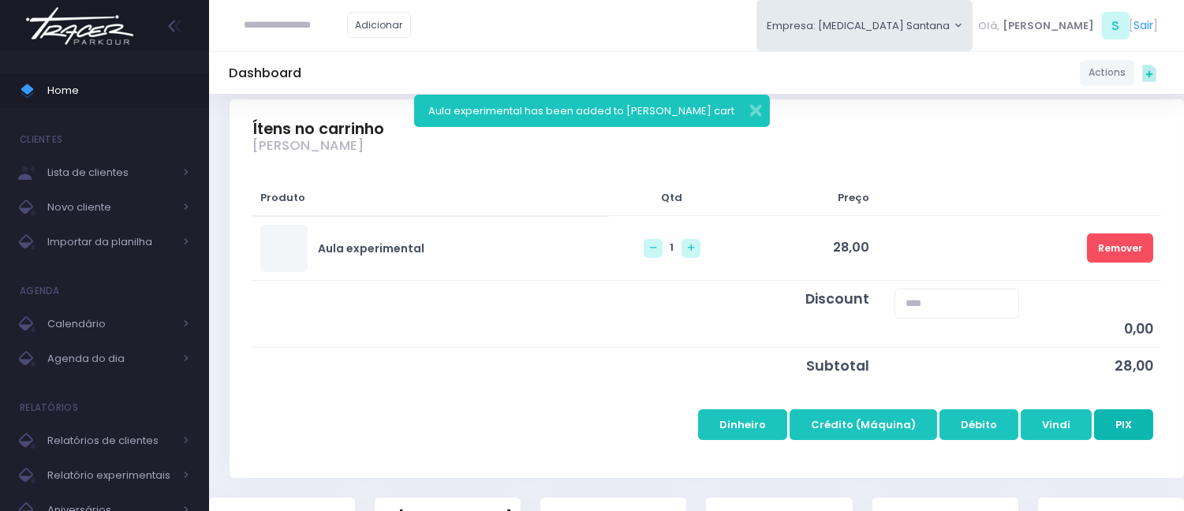
click at [1120, 420] on button "PIX" at bounding box center [1123, 424] width 59 height 30
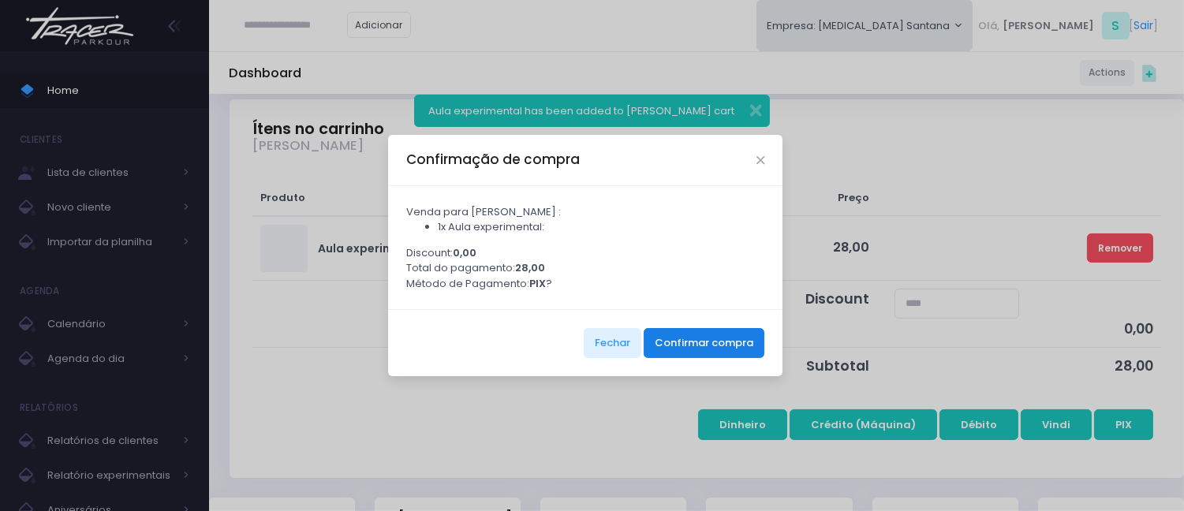
click at [690, 344] on button "Confirmar compra" at bounding box center [703, 343] width 121 height 30
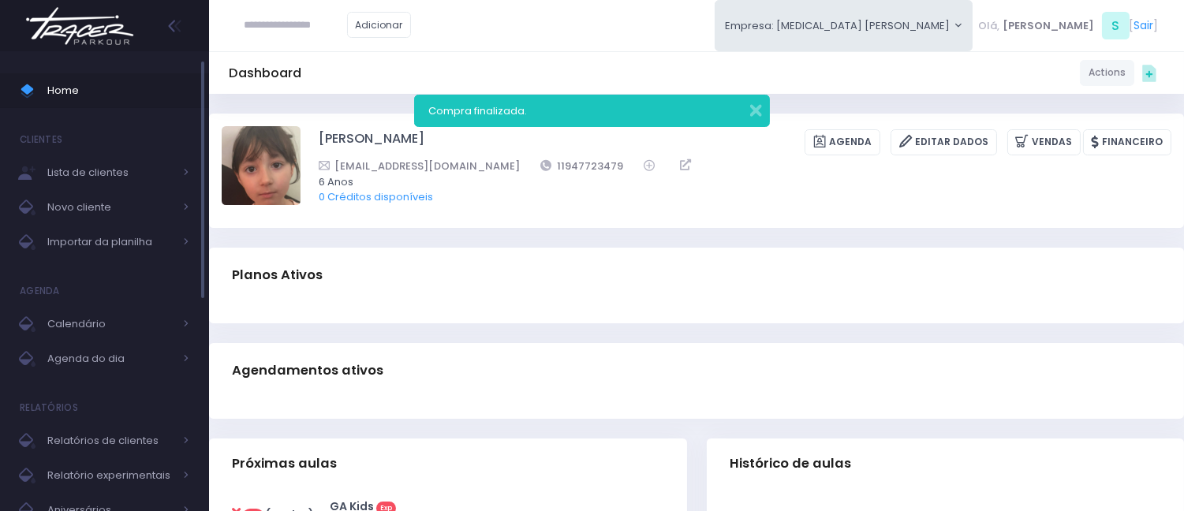
click at [129, 83] on span "Home" at bounding box center [118, 90] width 142 height 21
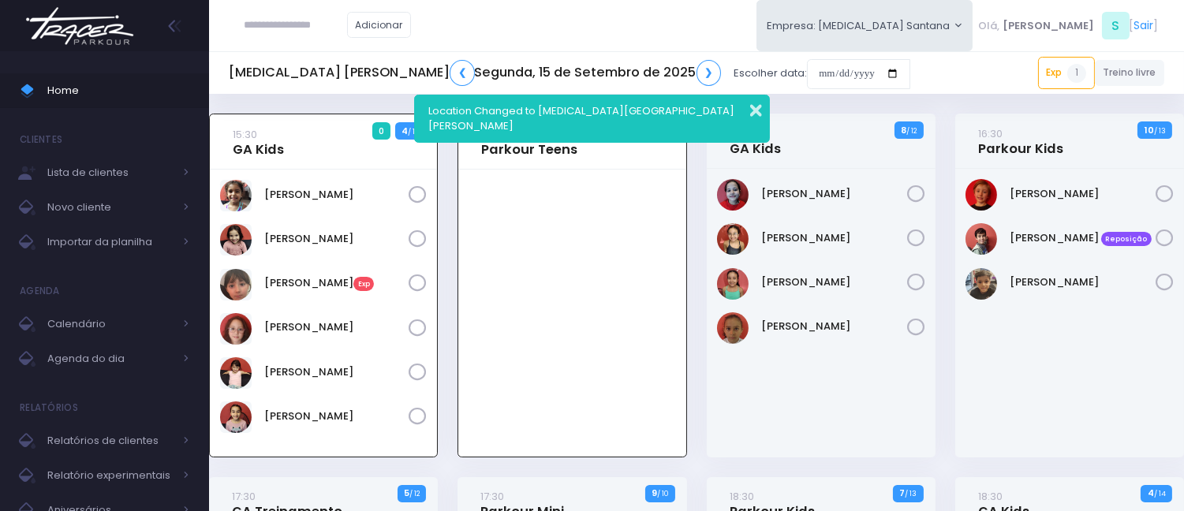
click at [737, 106] on button "button" at bounding box center [745, 108] width 32 height 18
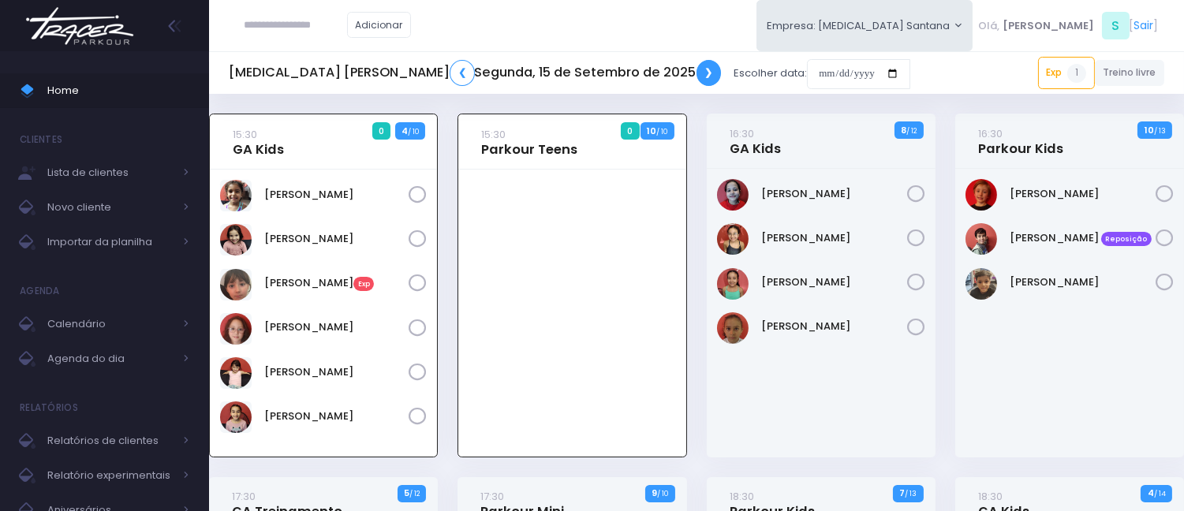
click at [696, 80] on link "❯" at bounding box center [708, 73] width 25 height 26
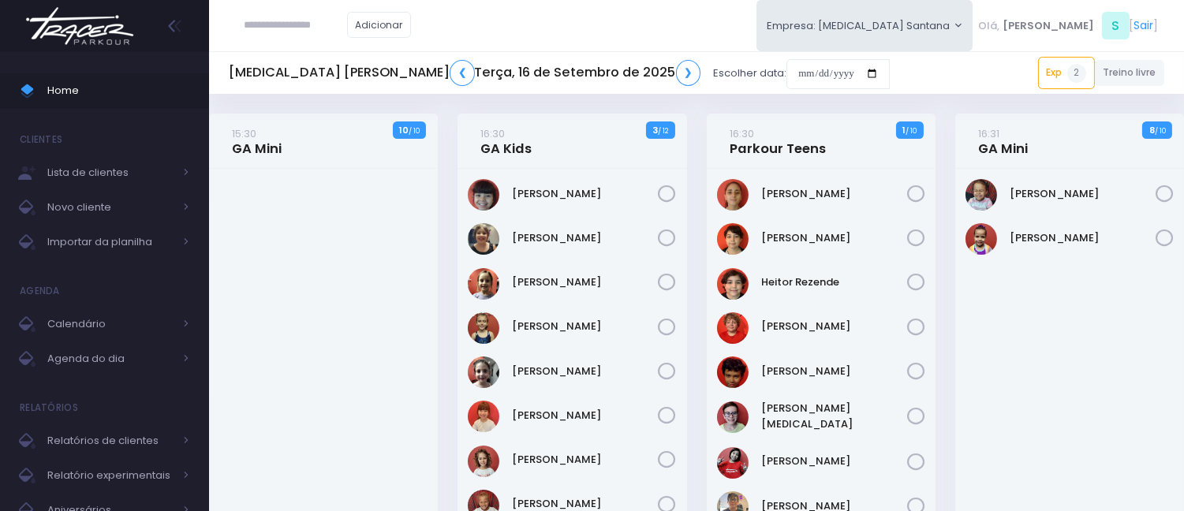
click at [314, 29] on input "text" at bounding box center [295, 25] width 103 height 30
paste input "**********"
type input "**********"
click at [64, 83] on span "Home" at bounding box center [118, 90] width 142 height 21
